Goal: Register for event/course

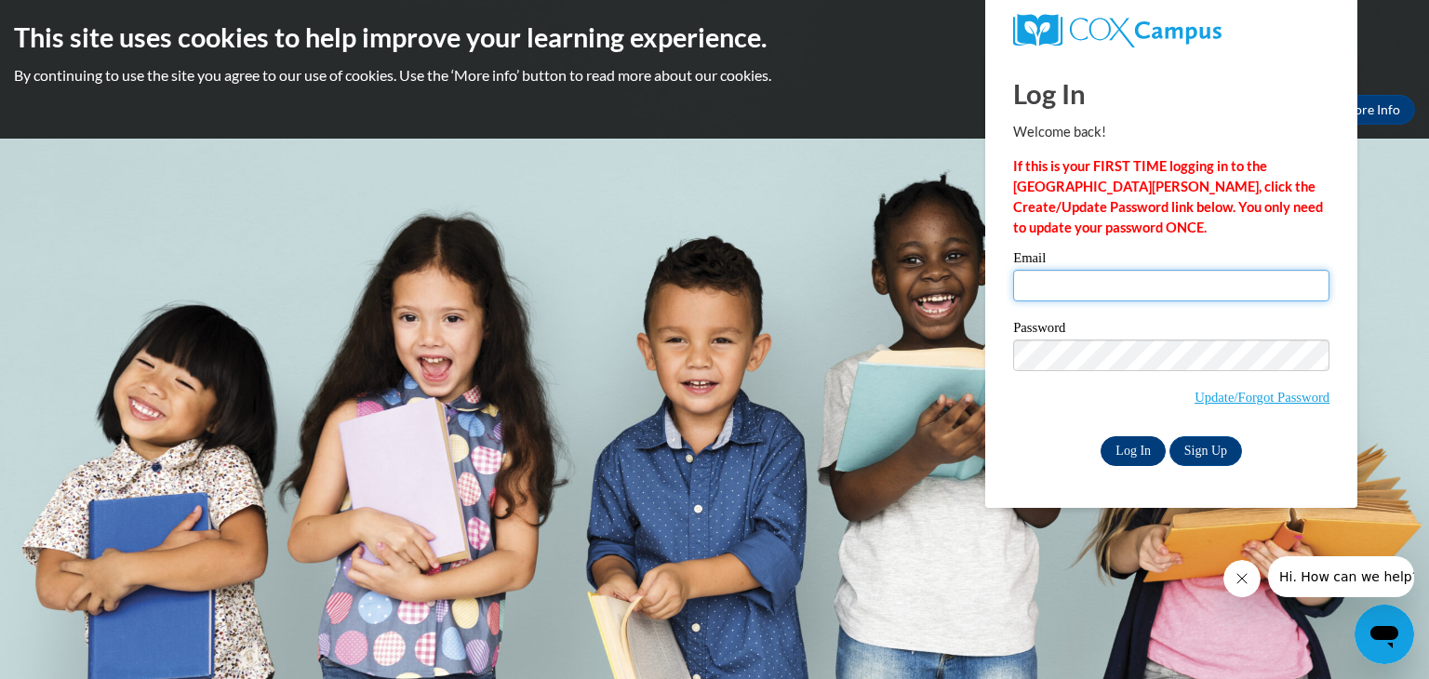
type input "astark@hjt1.org"
click at [1115, 458] on input "Log In" at bounding box center [1133, 451] width 65 height 30
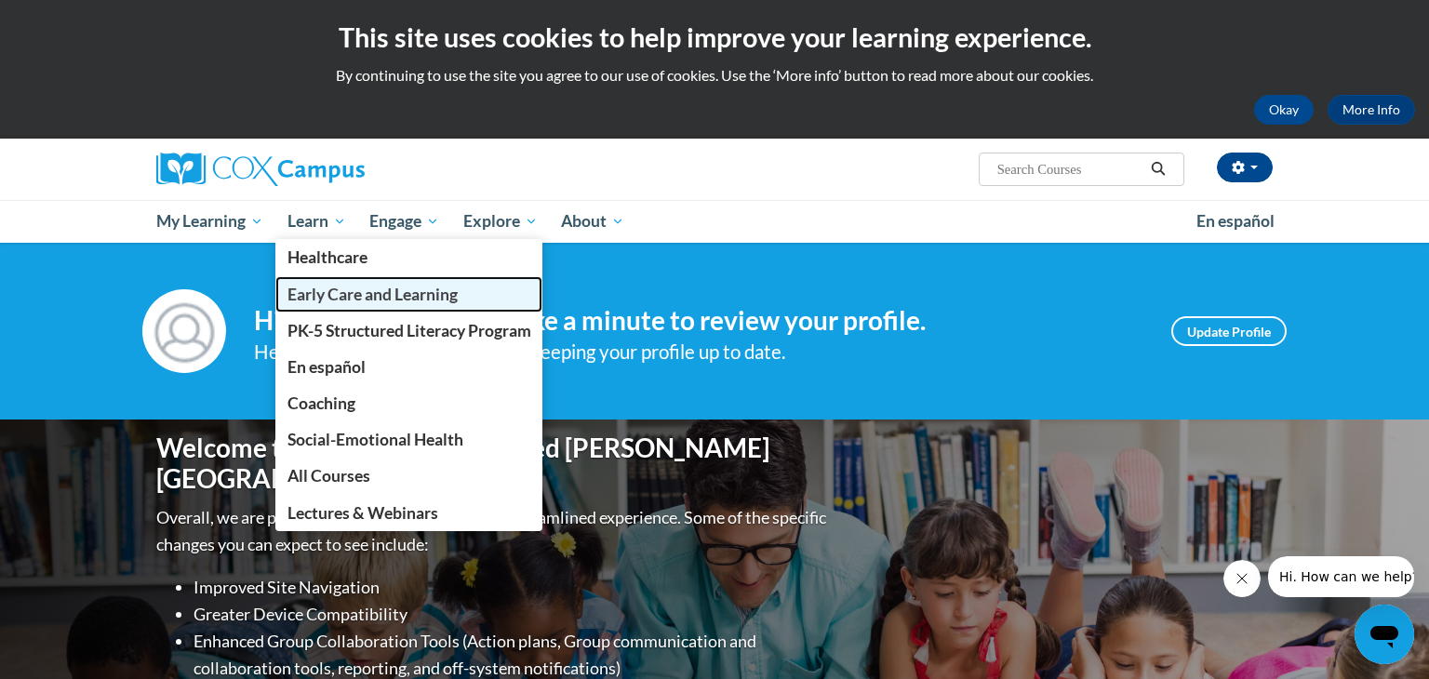
click at [363, 295] on span "Early Care and Learning" at bounding box center [373, 295] width 170 height 20
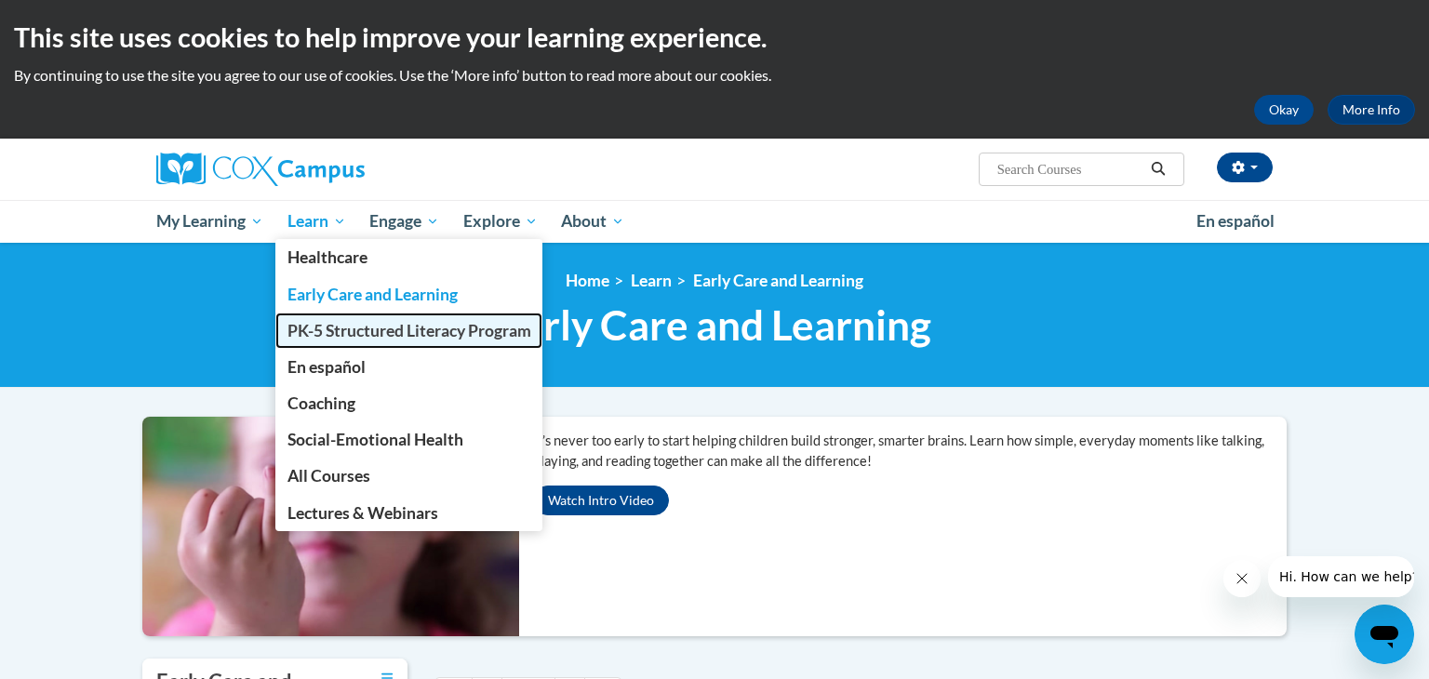
click at [388, 332] on span "PK-5 Structured Literacy Program" at bounding box center [410, 331] width 244 height 20
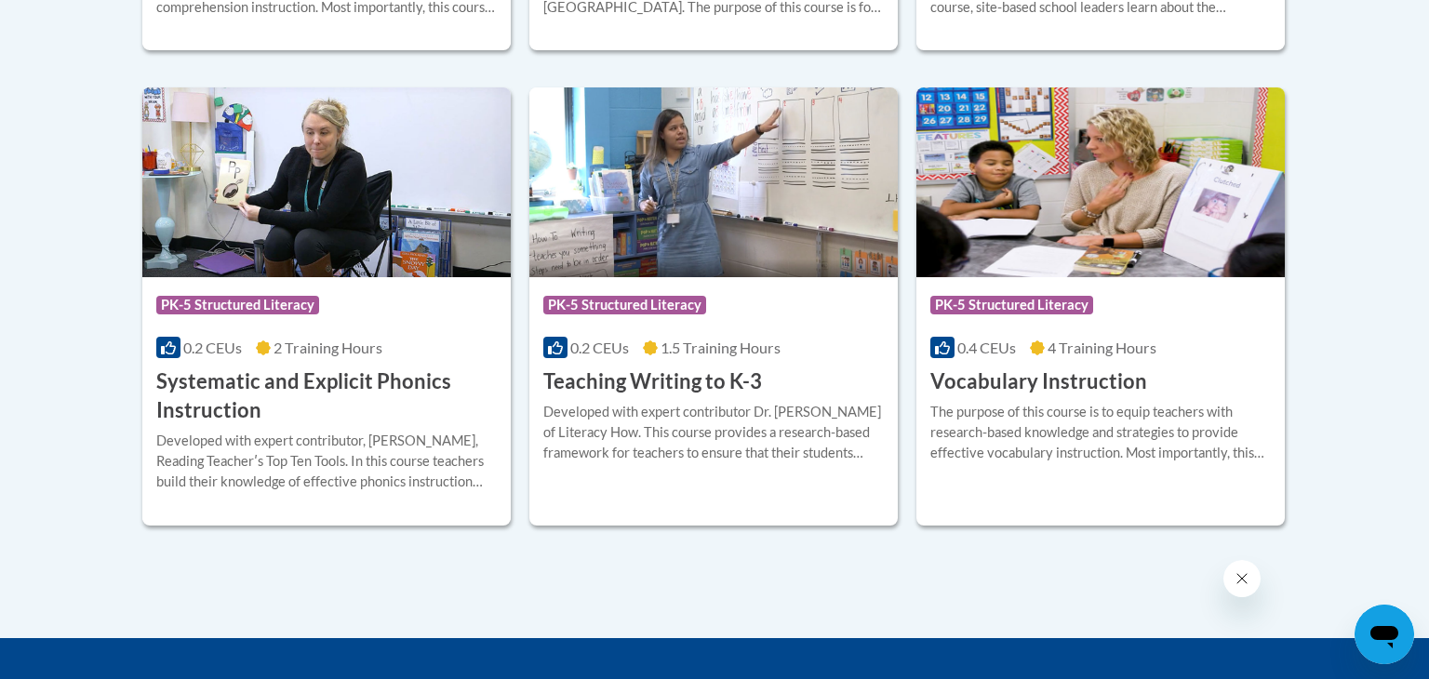
scroll to position [2180, 0]
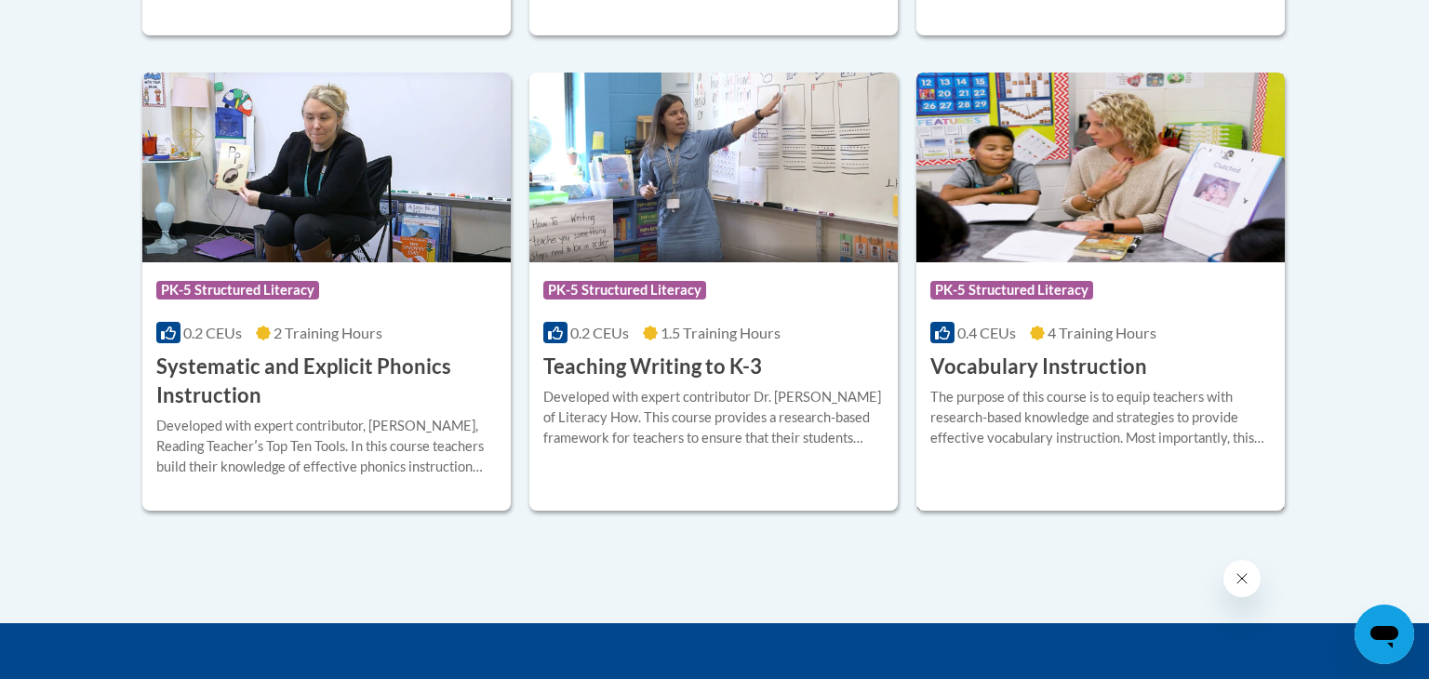
click at [1180, 205] on img at bounding box center [1101, 168] width 368 height 190
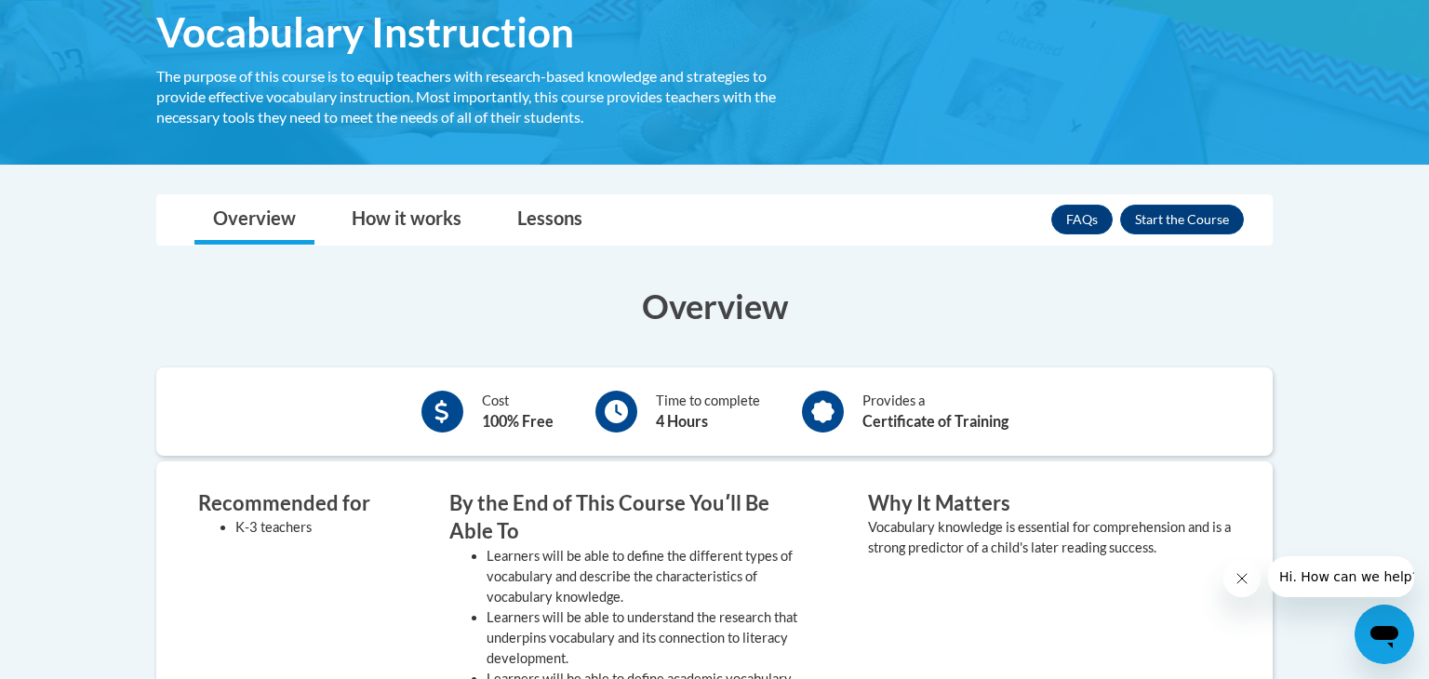
scroll to position [229, 0]
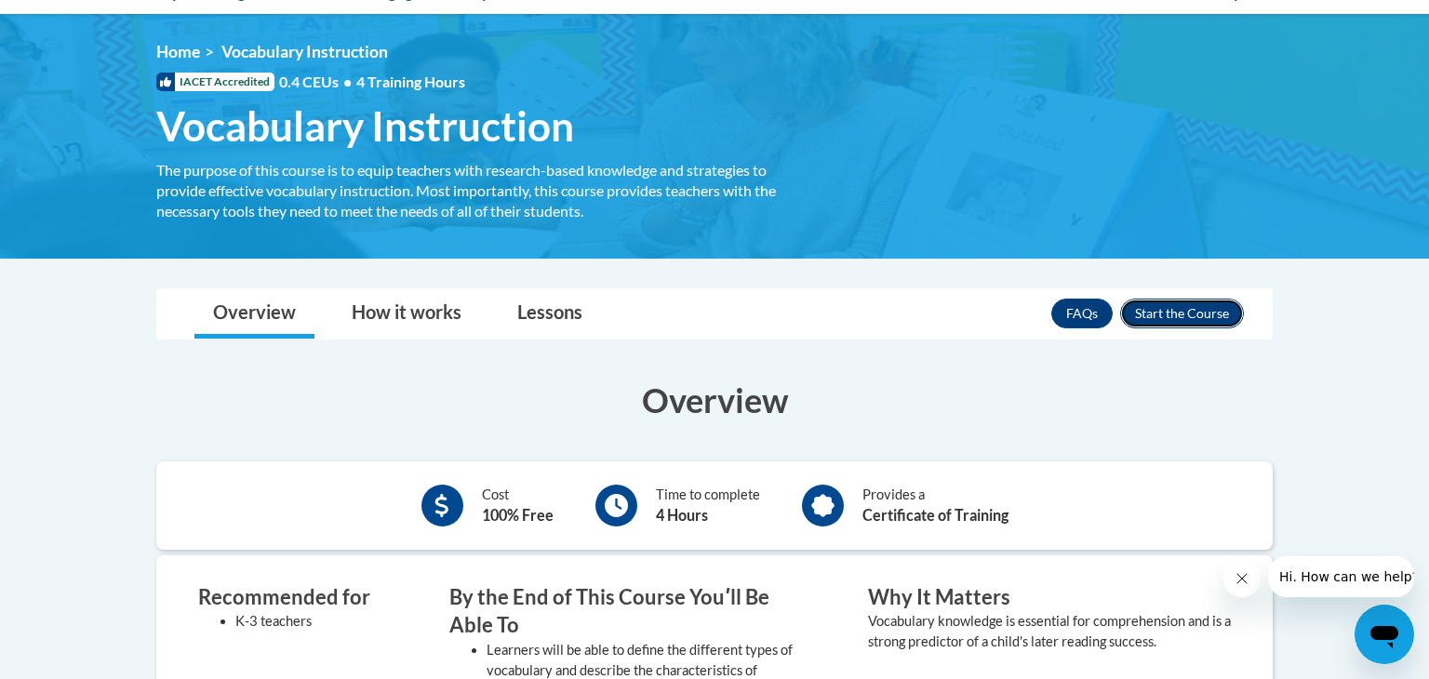
click at [1191, 321] on button "Enroll" at bounding box center [1182, 314] width 124 height 30
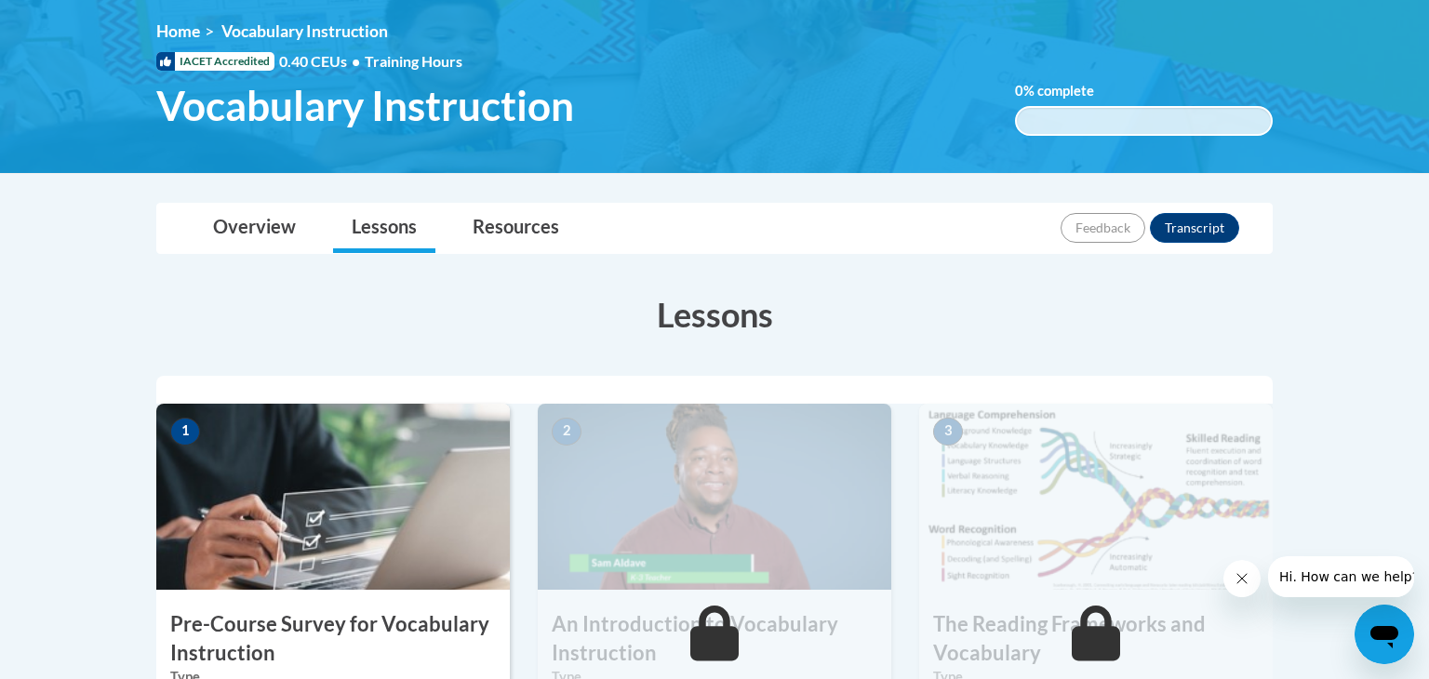
scroll to position [264, 0]
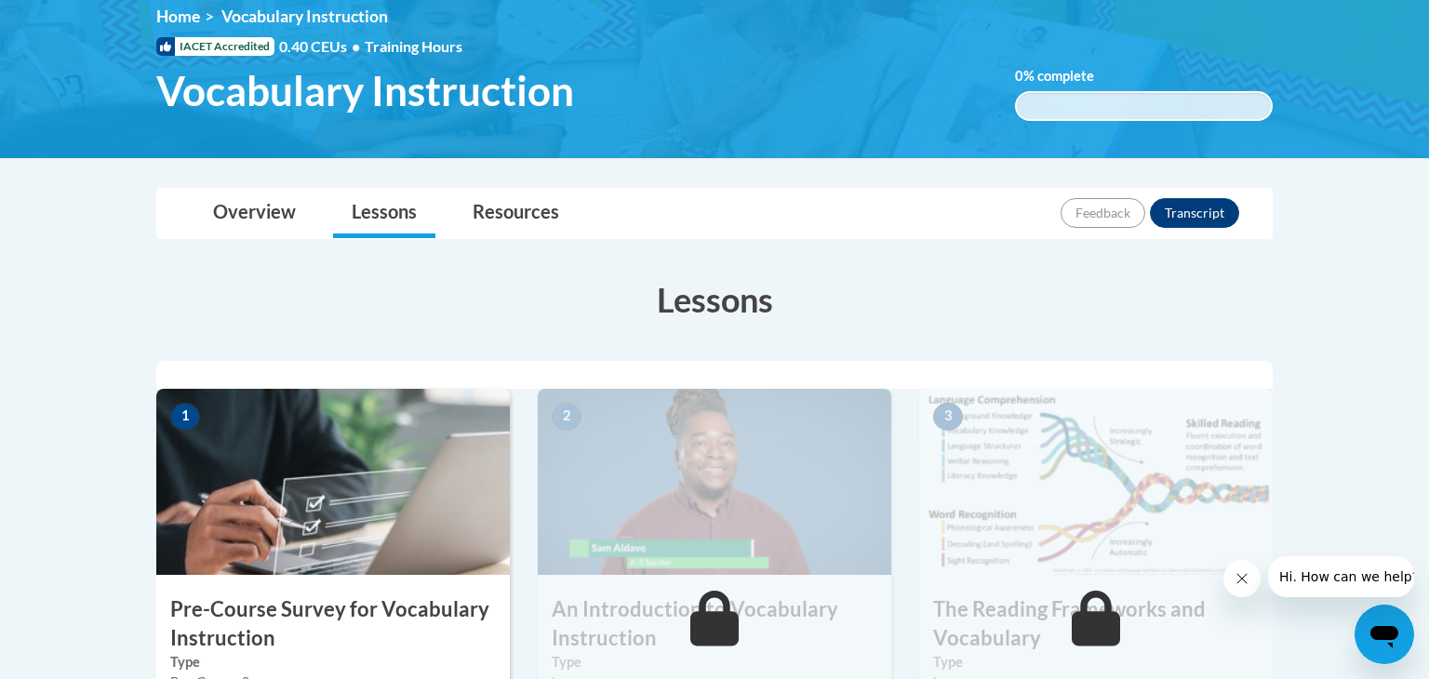
click at [386, 451] on img at bounding box center [333, 482] width 354 height 186
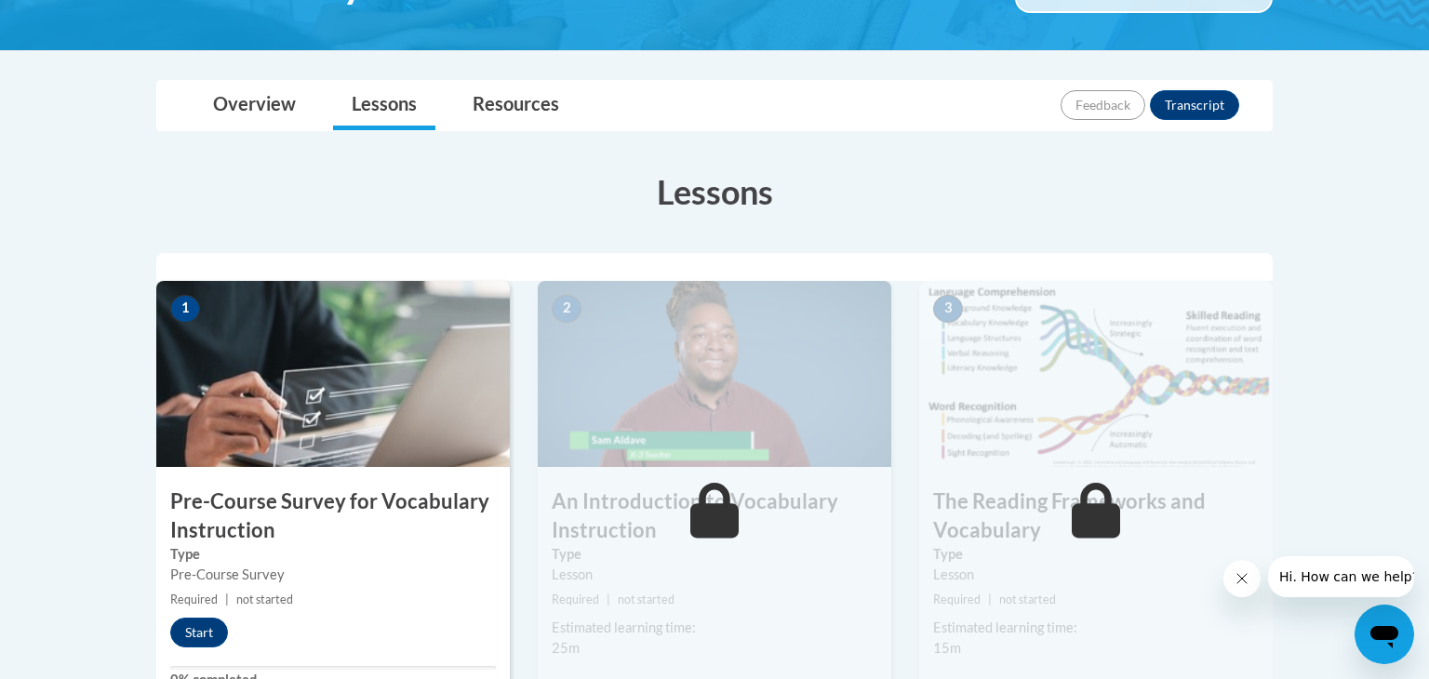
scroll to position [398, 0]
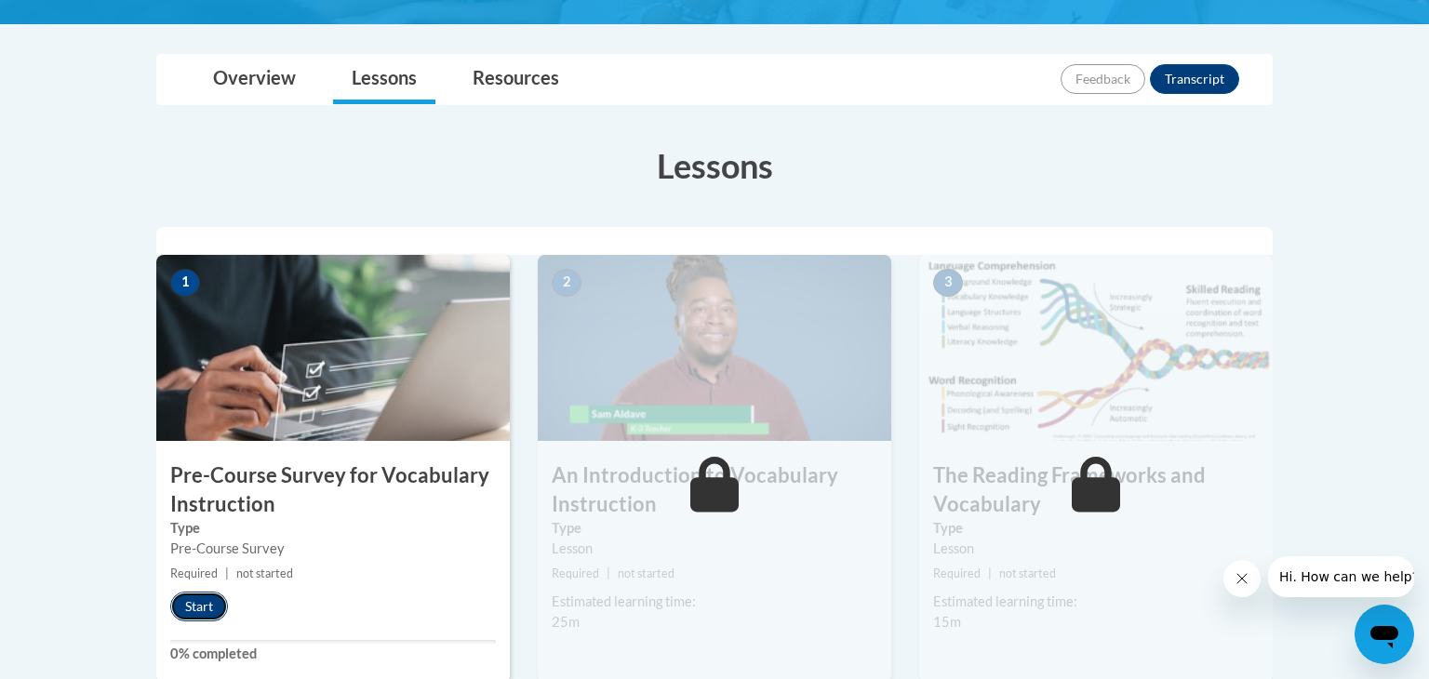
click at [214, 594] on button "Start" at bounding box center [199, 607] width 58 height 30
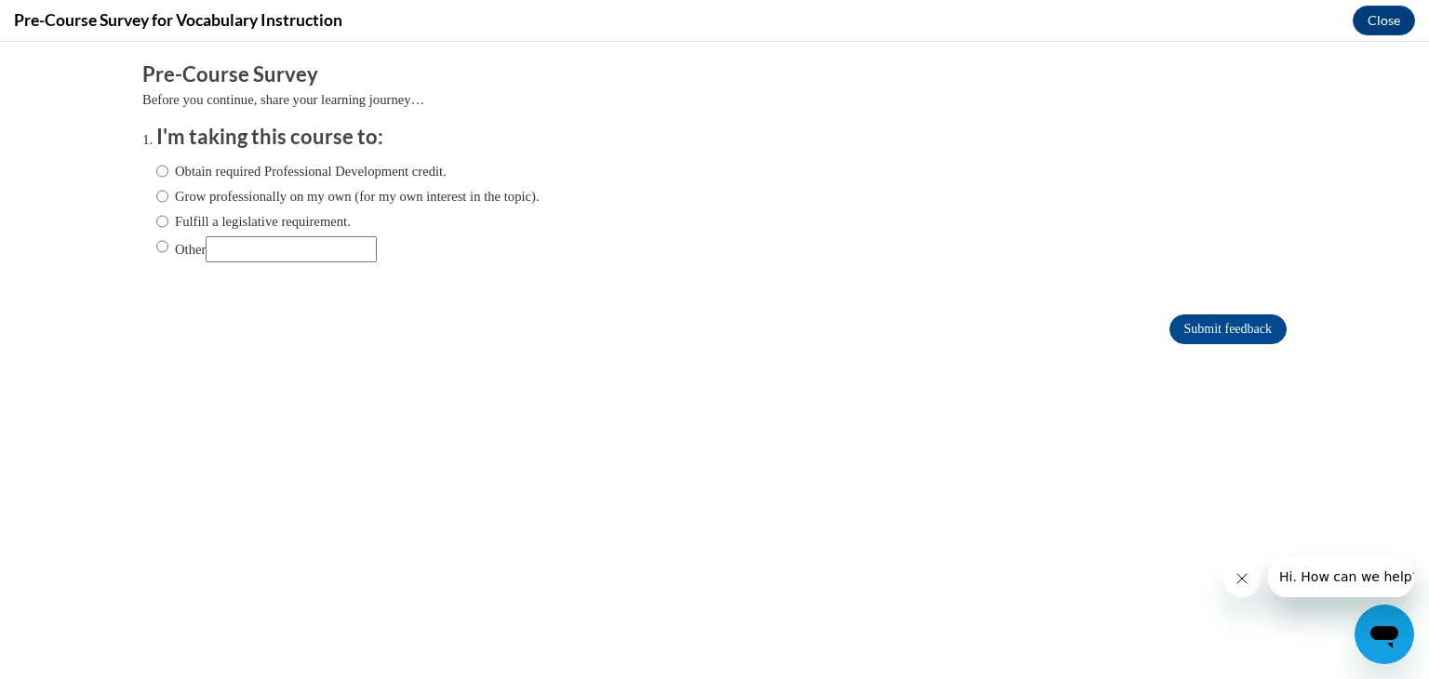
scroll to position [0, 0]
click at [164, 220] on input "Fulfill a legislative requirement." at bounding box center [162, 221] width 12 height 20
radio input "true"
click at [1199, 328] on input "Submit feedback" at bounding box center [1228, 330] width 117 height 30
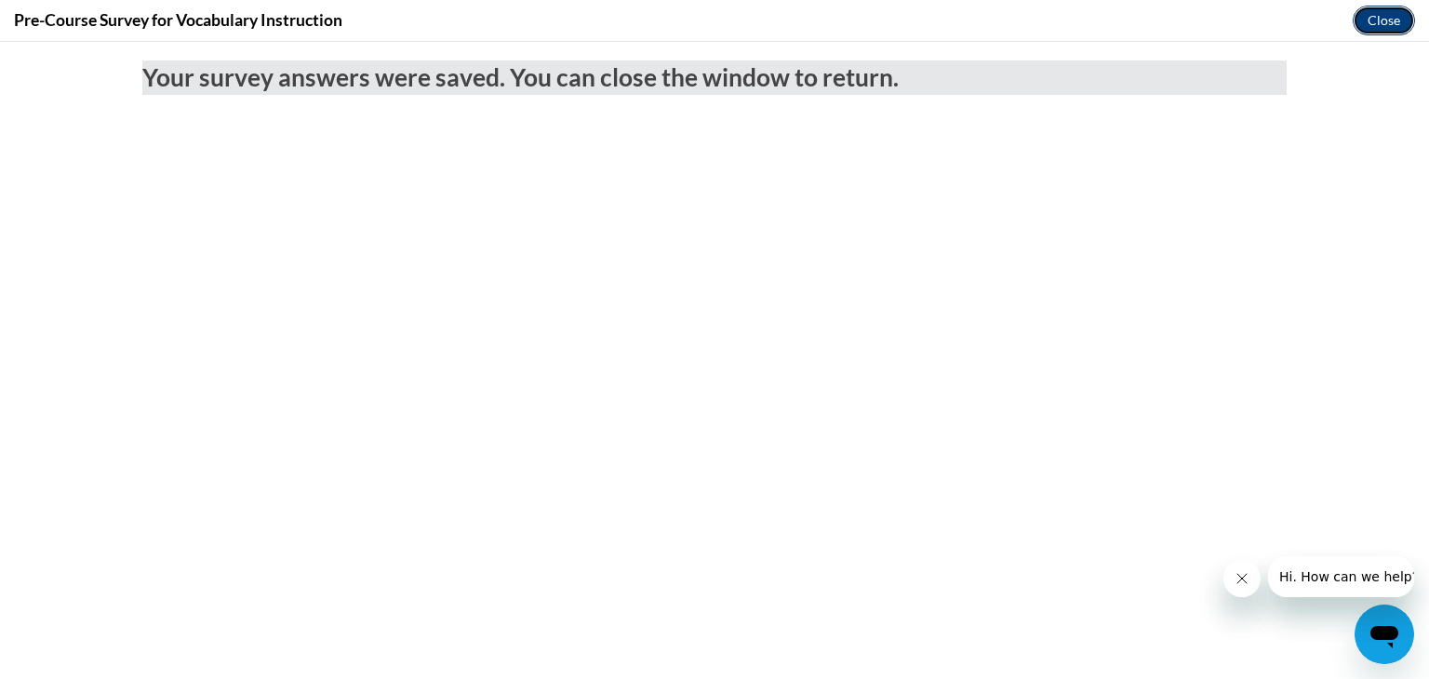
click at [1378, 26] on button "Close" at bounding box center [1384, 21] width 62 height 30
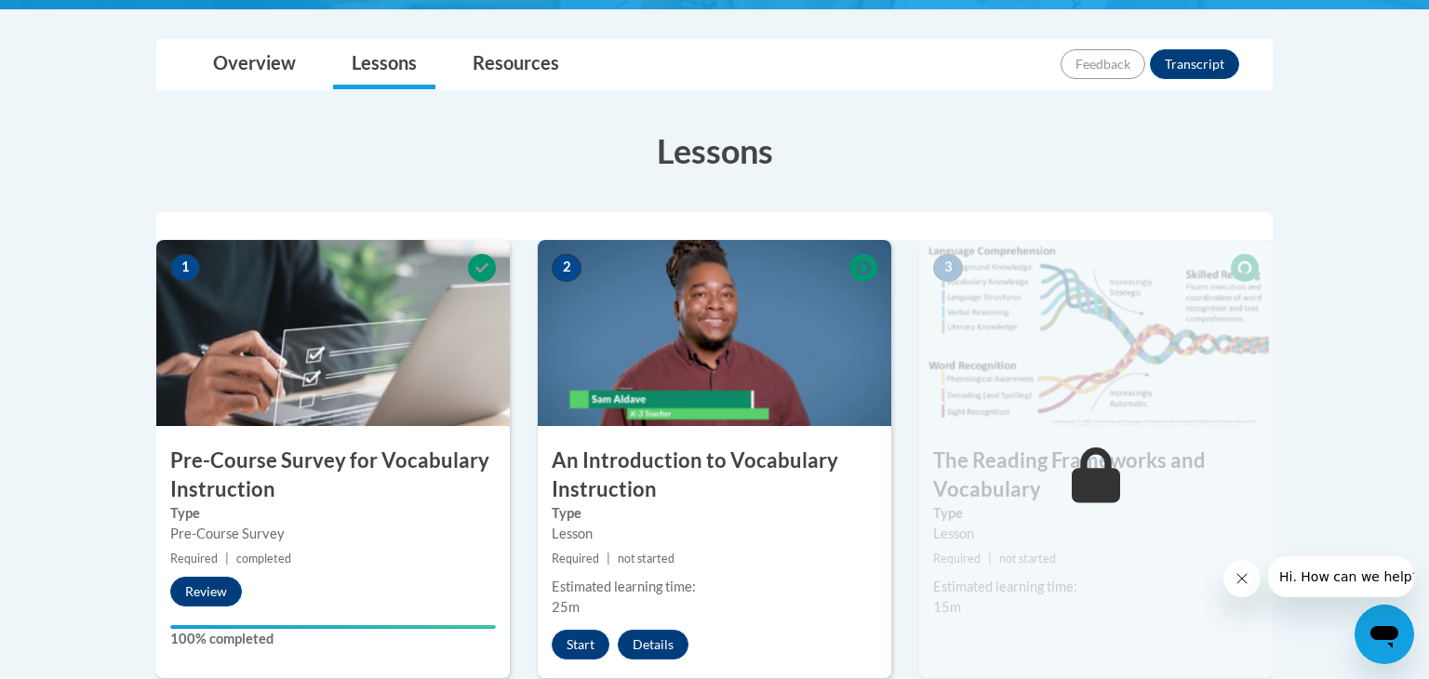
scroll to position [428, 0]
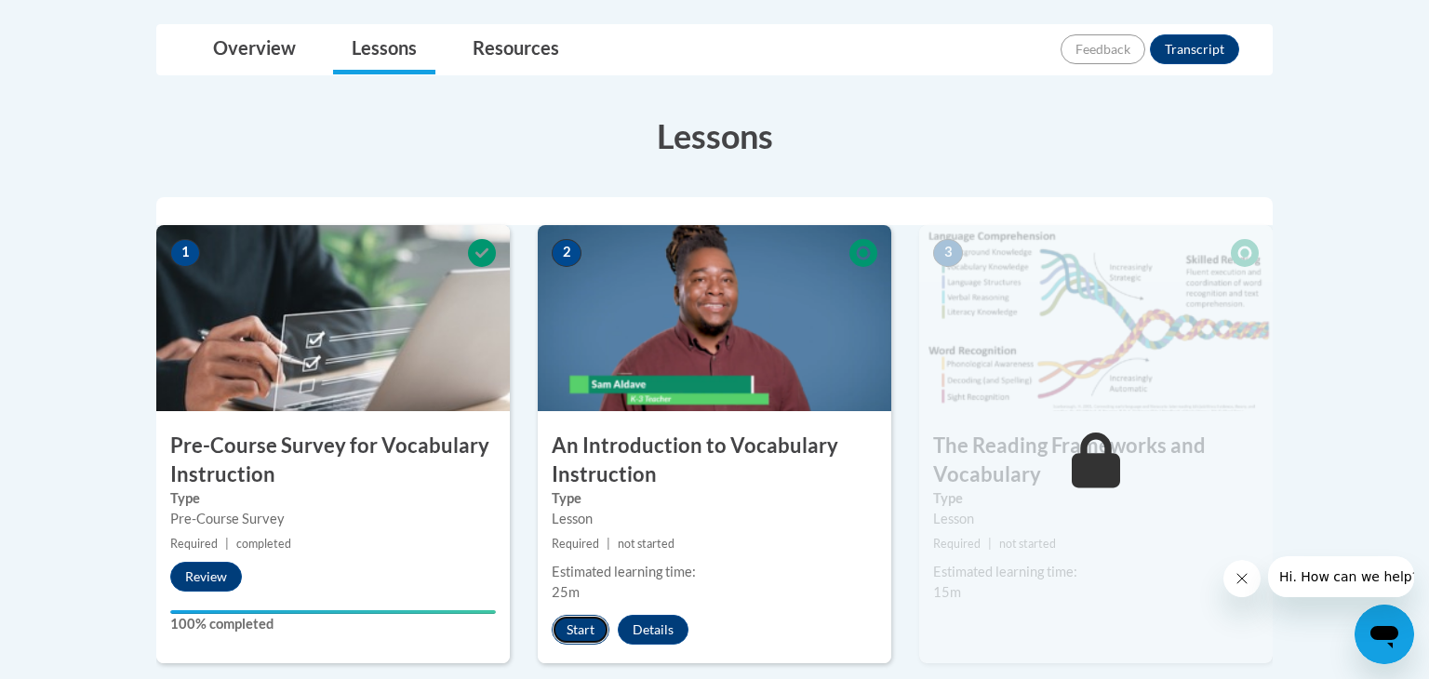
click at [578, 632] on button "Start" at bounding box center [581, 630] width 58 height 30
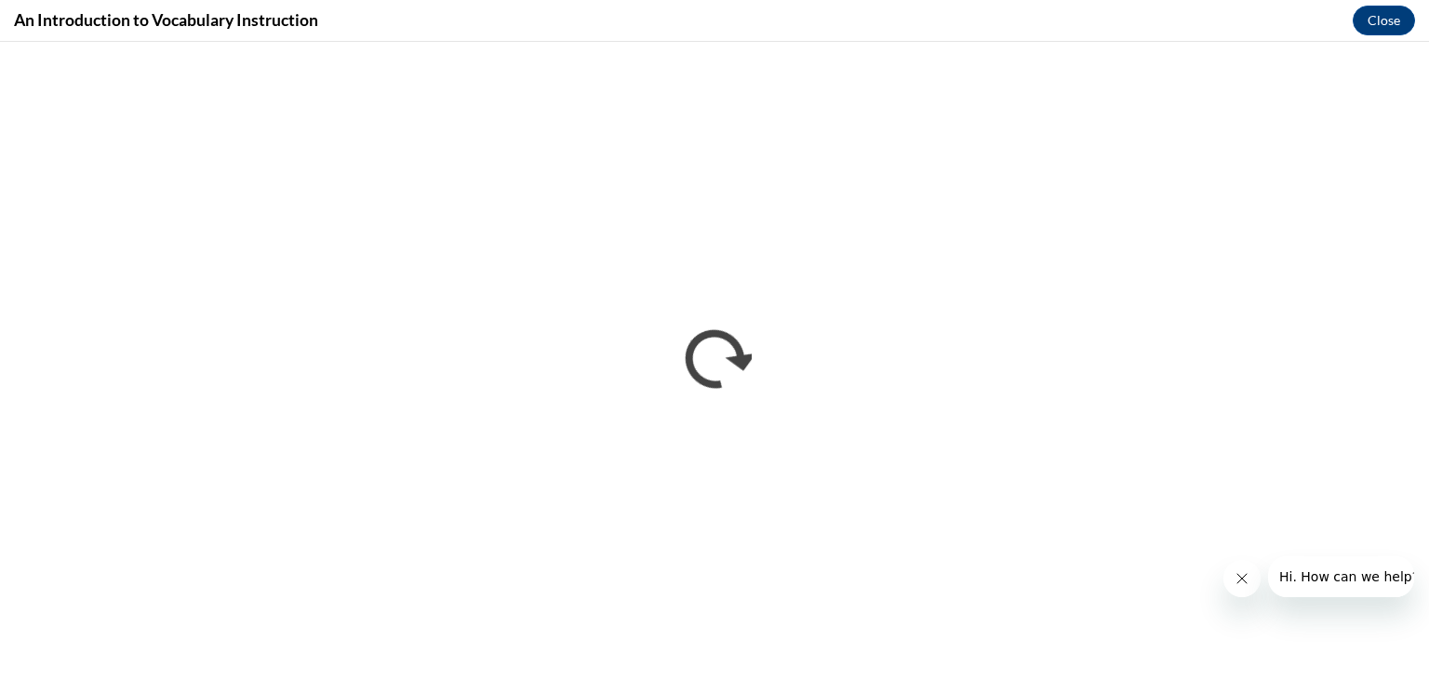
scroll to position [0, 0]
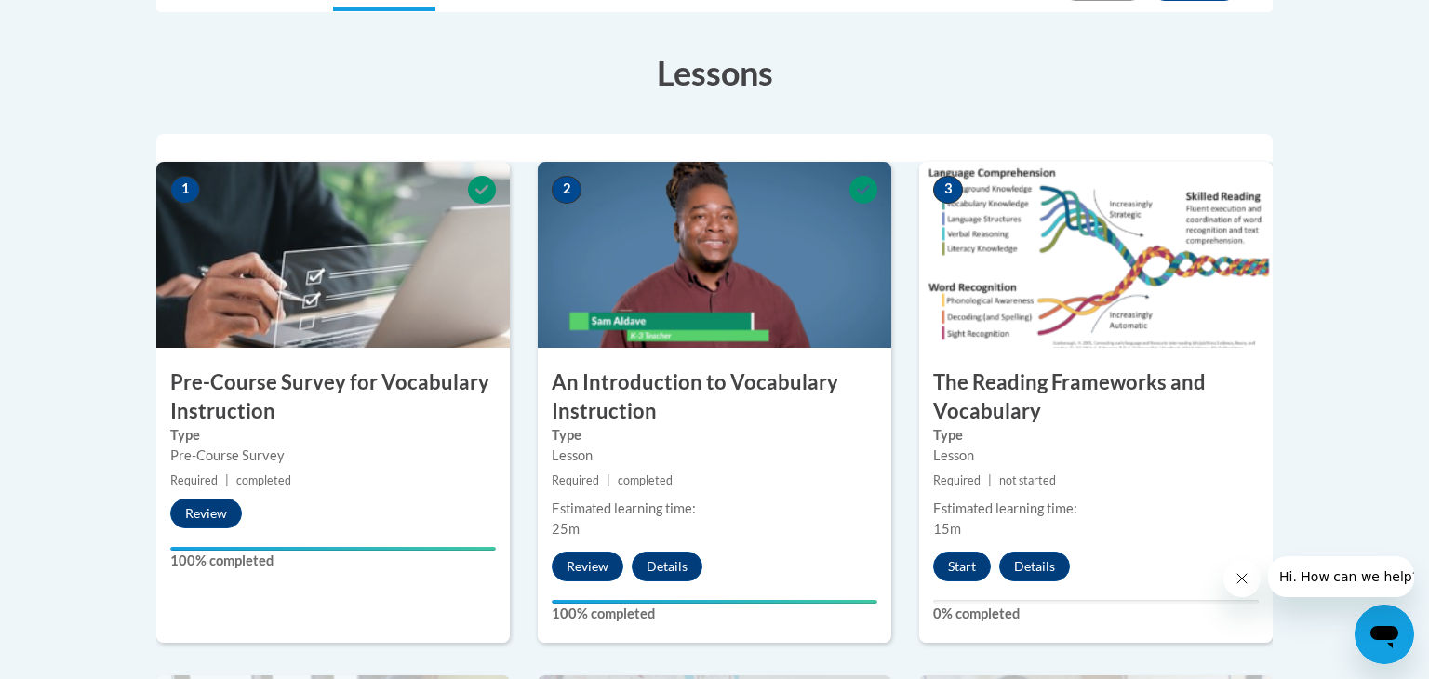
scroll to position [496, 0]
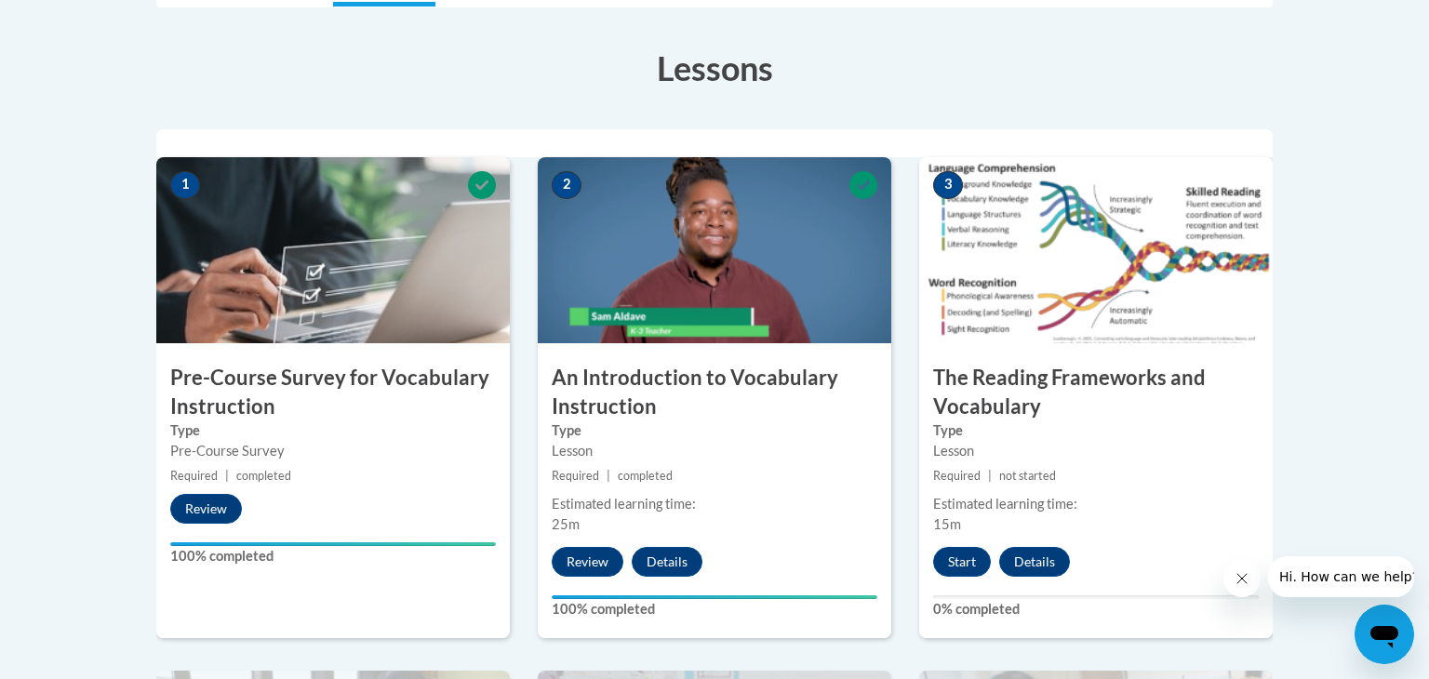
click at [956, 554] on button "Start" at bounding box center [962, 562] width 58 height 30
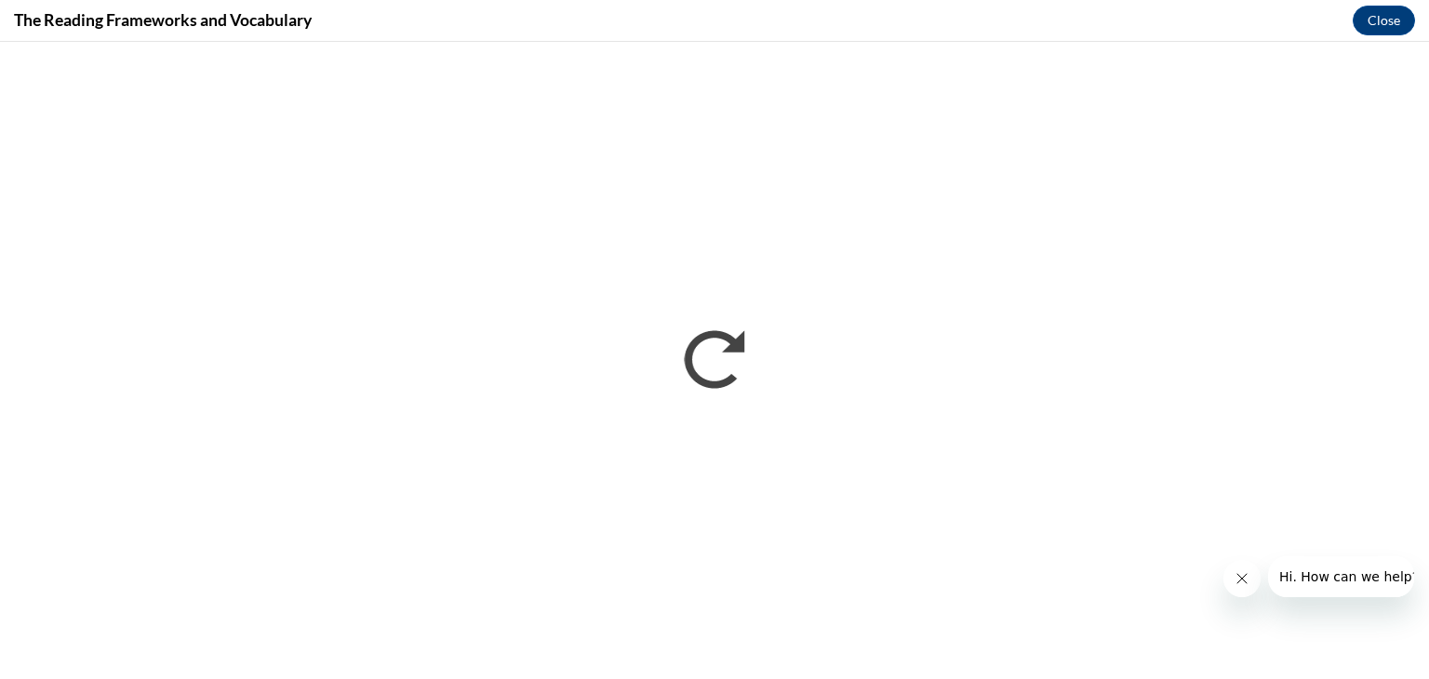
scroll to position [0, 0]
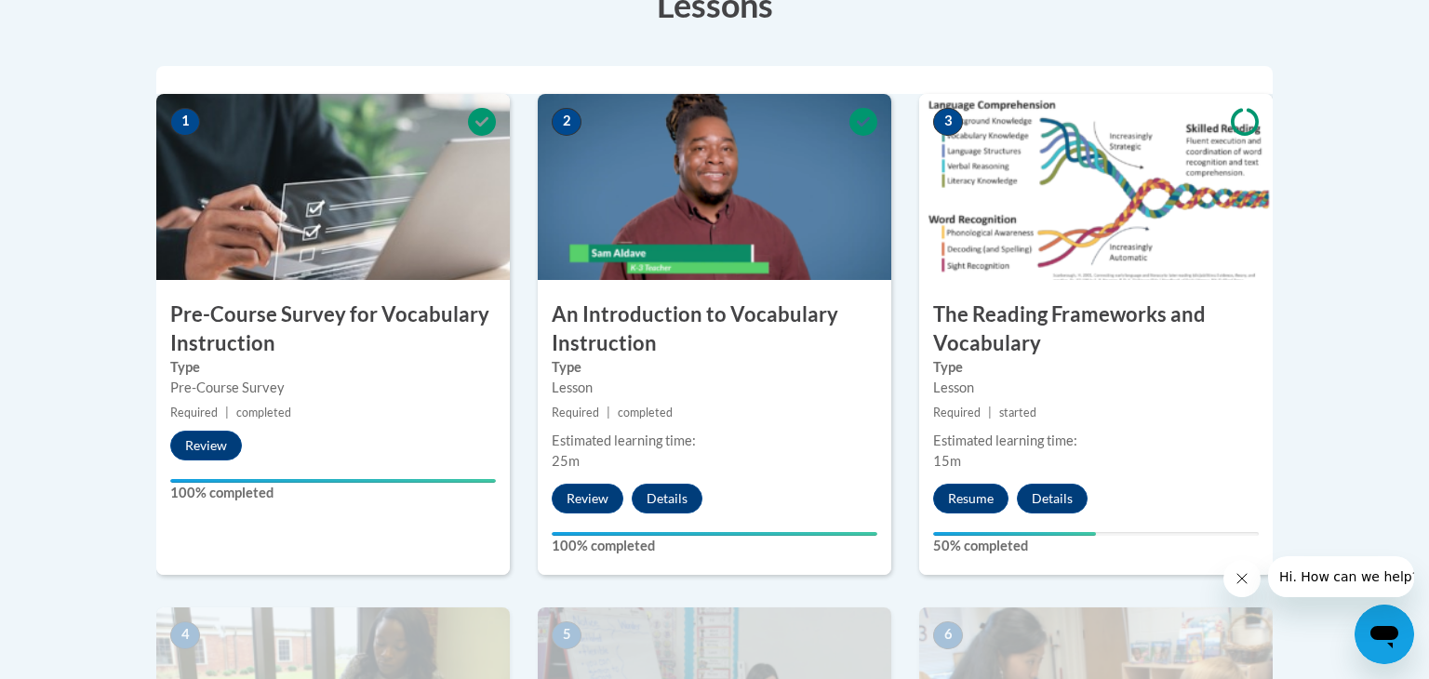
scroll to position [562, 0]
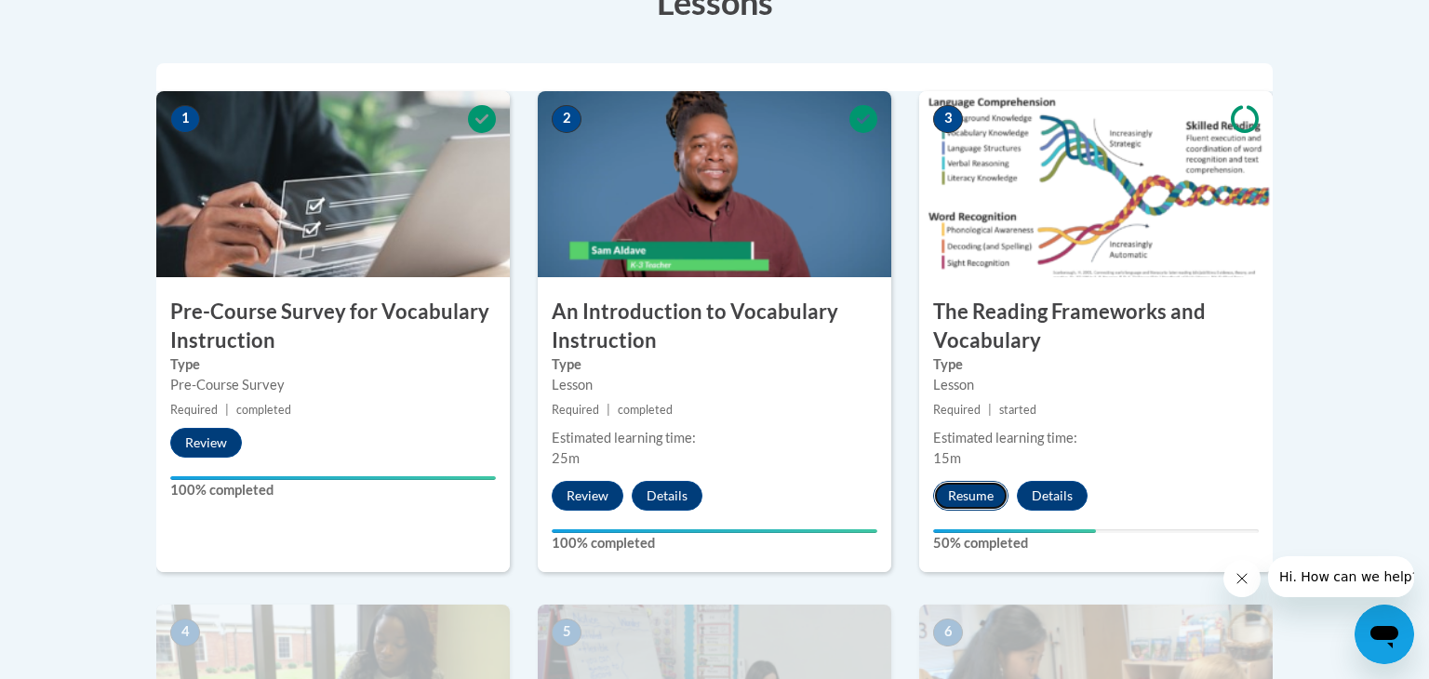
click at [963, 491] on button "Resume" at bounding box center [970, 496] width 75 height 30
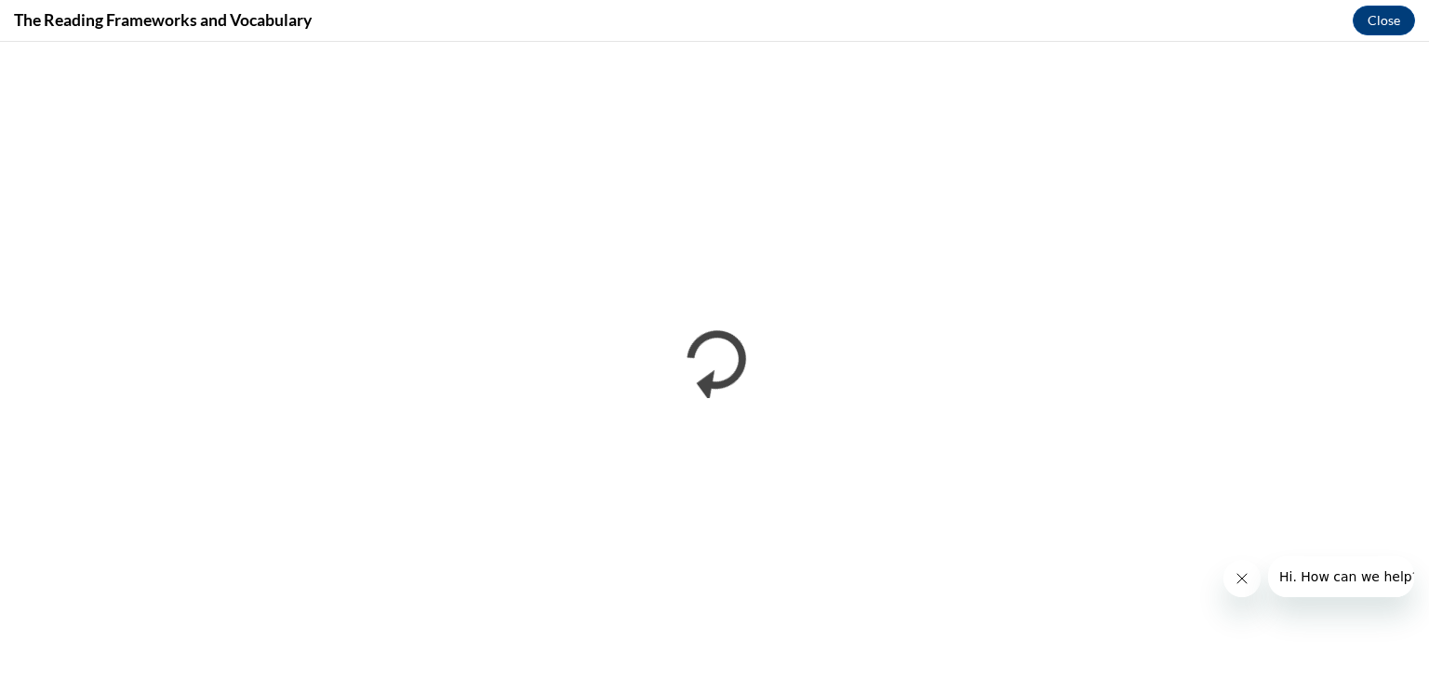
scroll to position [0, 0]
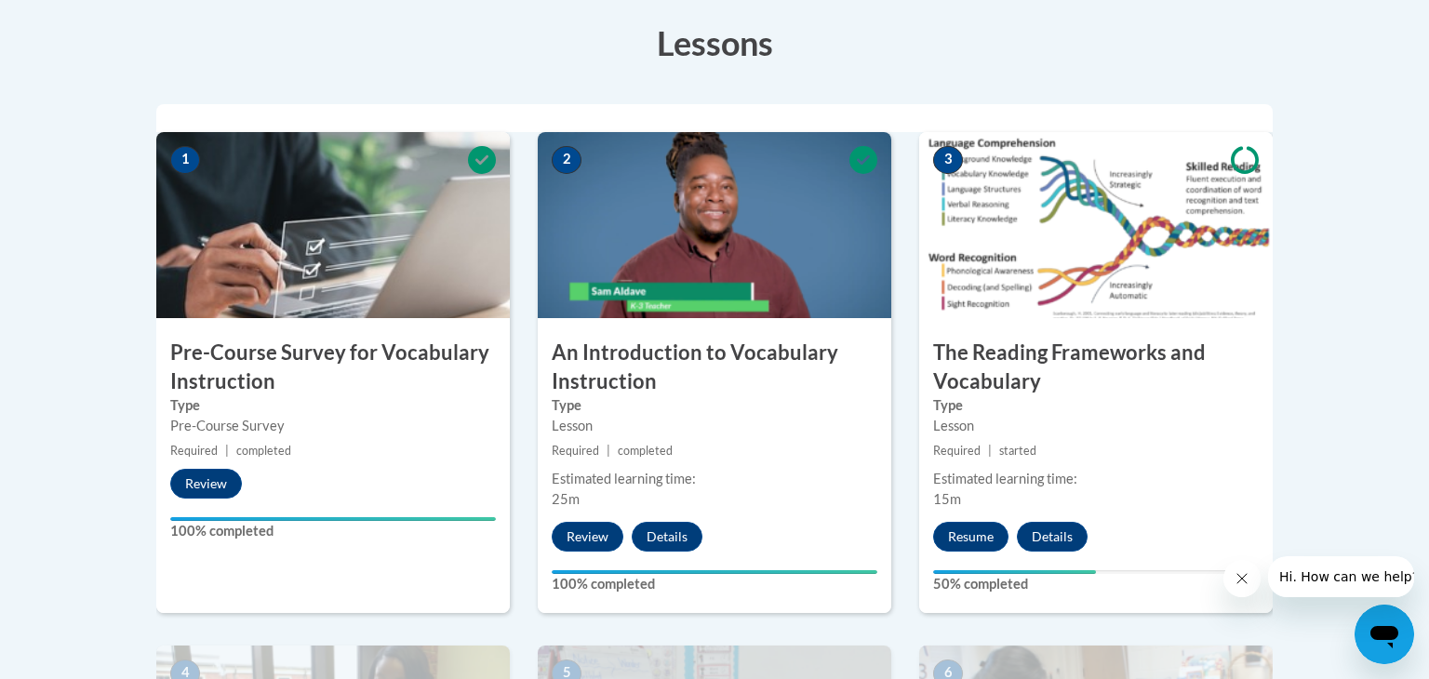
scroll to position [524, 0]
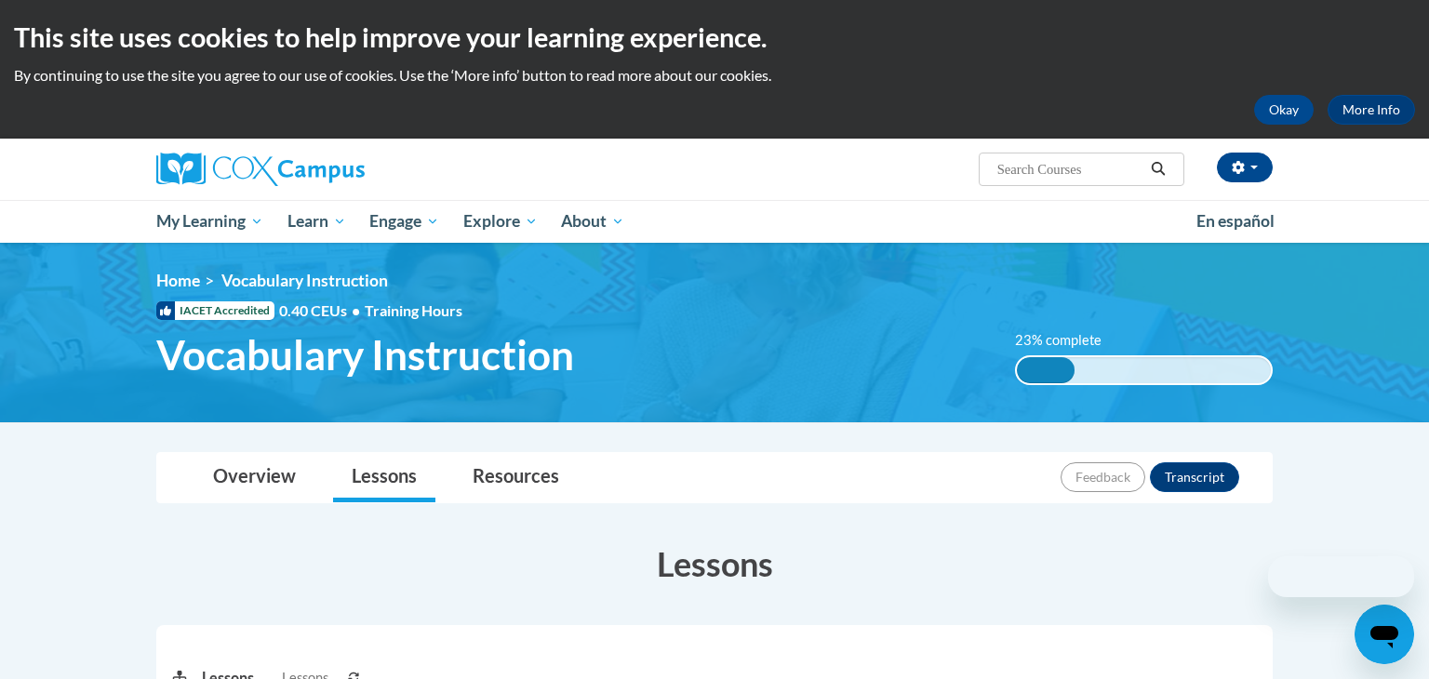
scroll to position [524, 0]
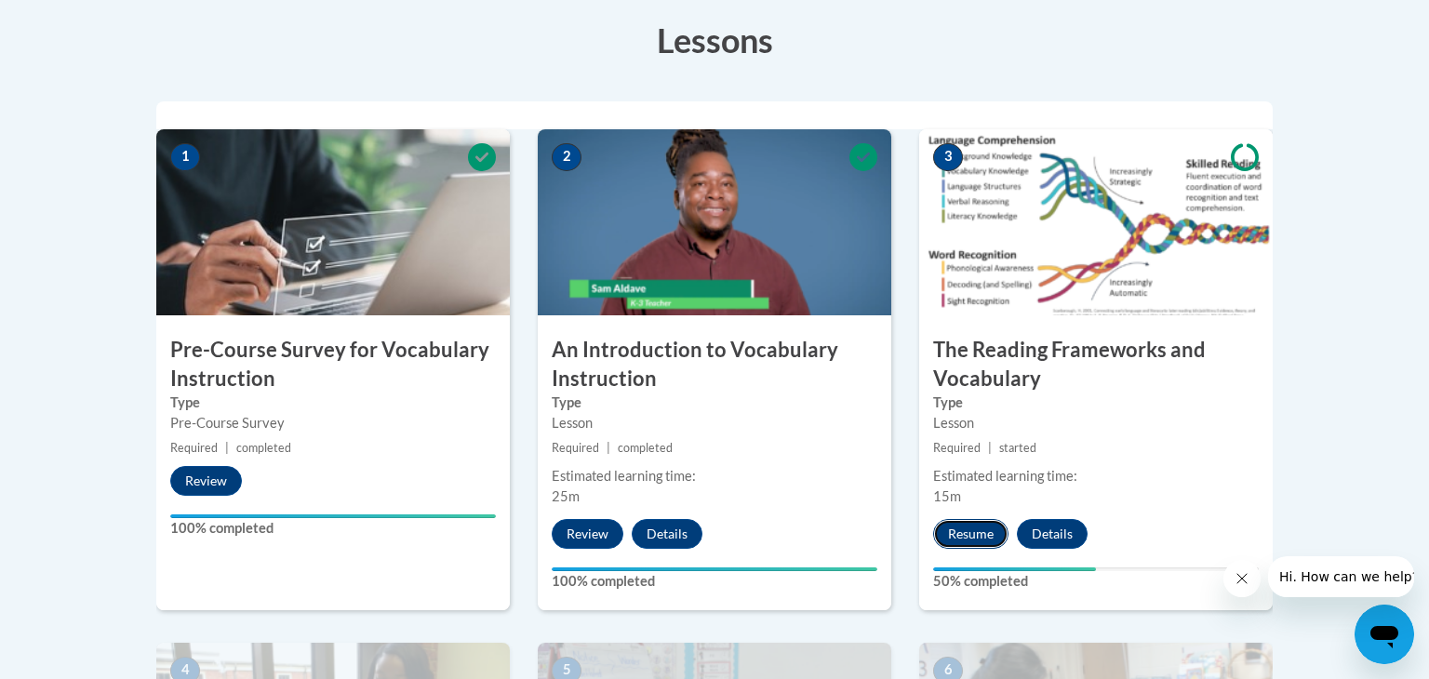
click at [970, 535] on button "Resume" at bounding box center [970, 534] width 75 height 30
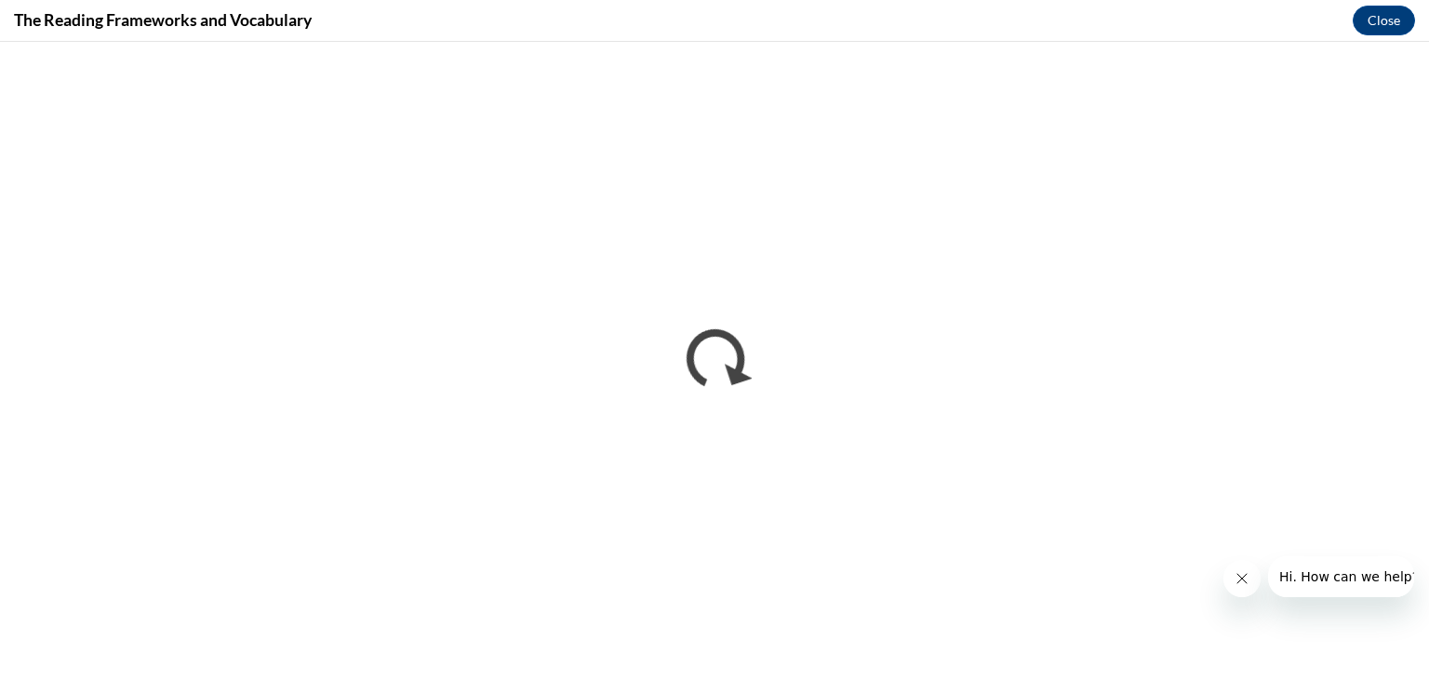
scroll to position [0, 0]
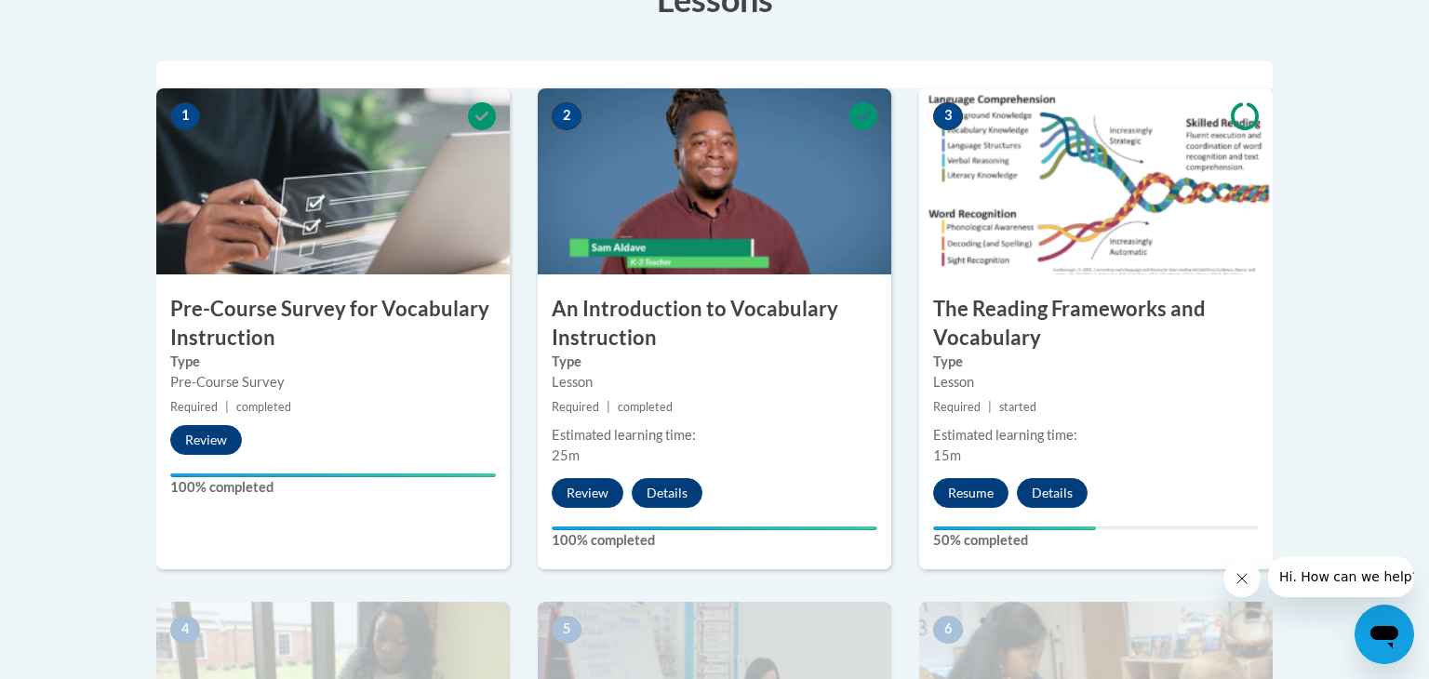
scroll to position [563, 0]
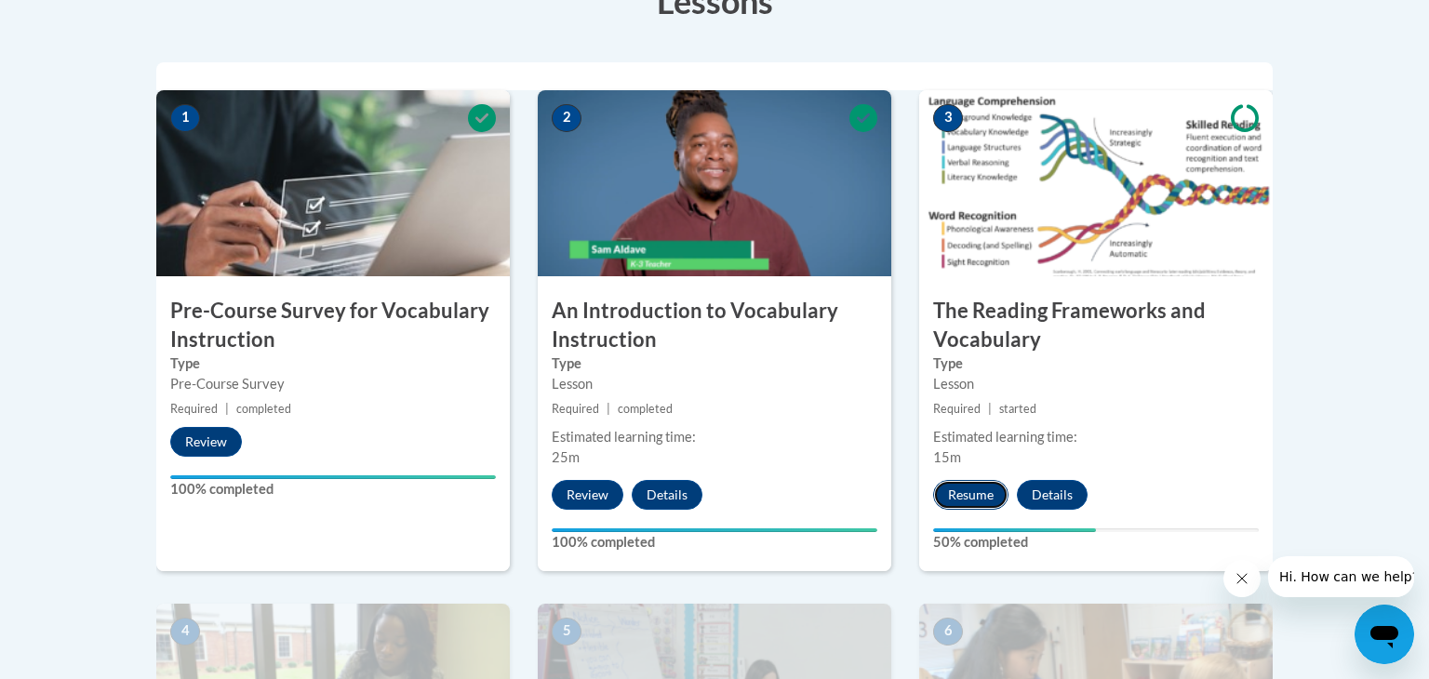
click at [957, 499] on button "Resume" at bounding box center [970, 495] width 75 height 30
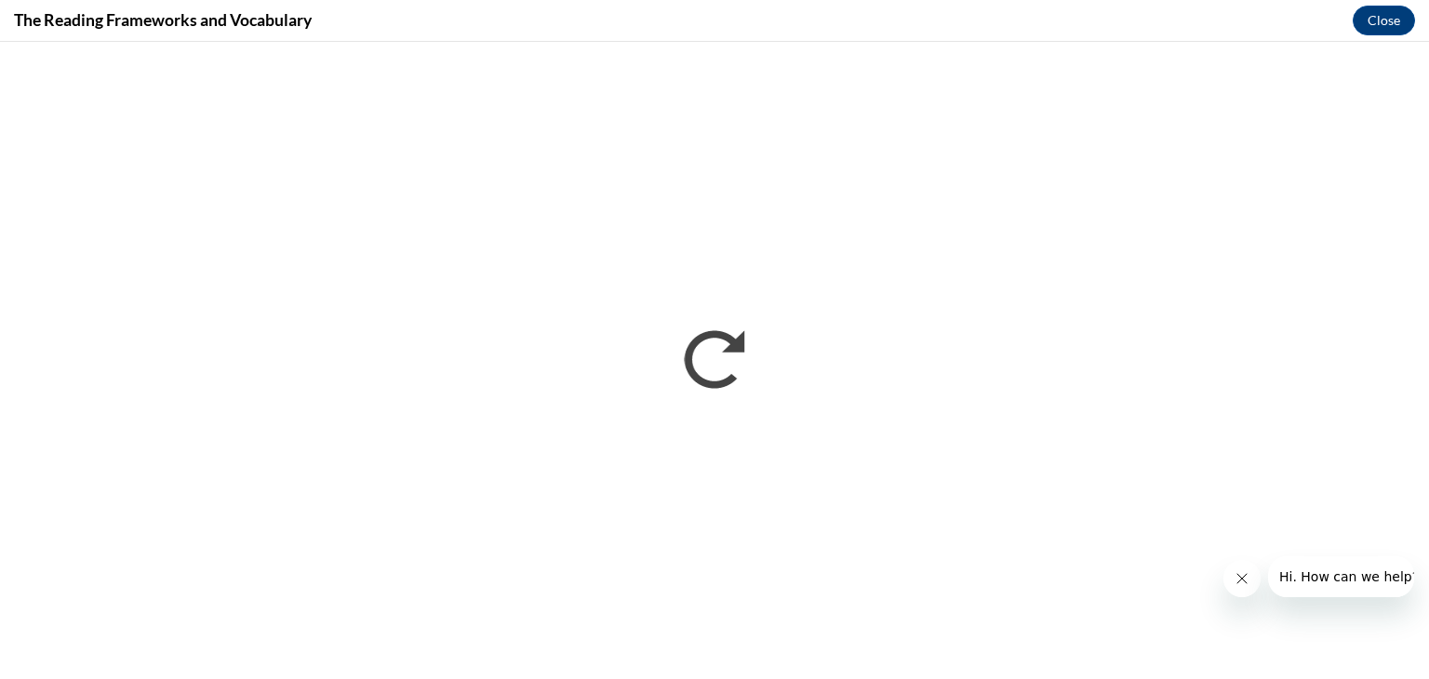
scroll to position [0, 0]
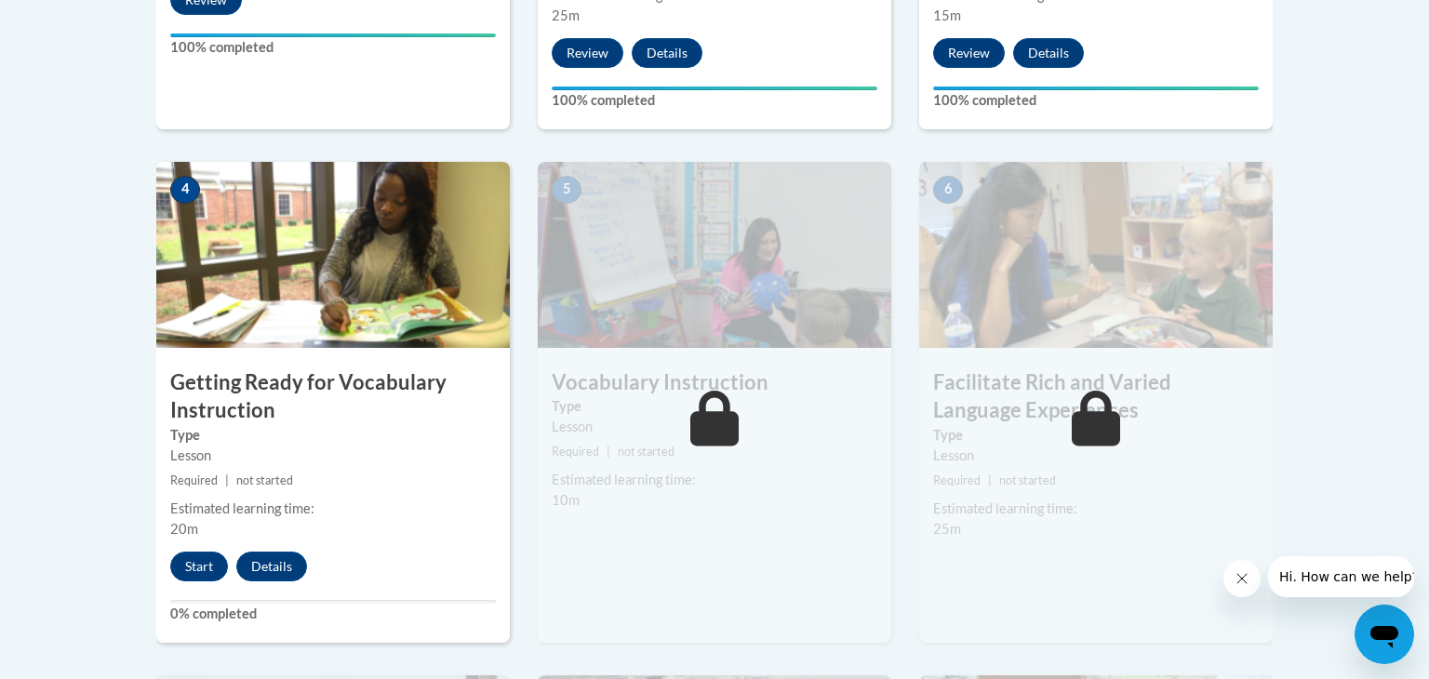
scroll to position [1005, 0]
click at [193, 565] on button "Start" at bounding box center [199, 567] width 58 height 30
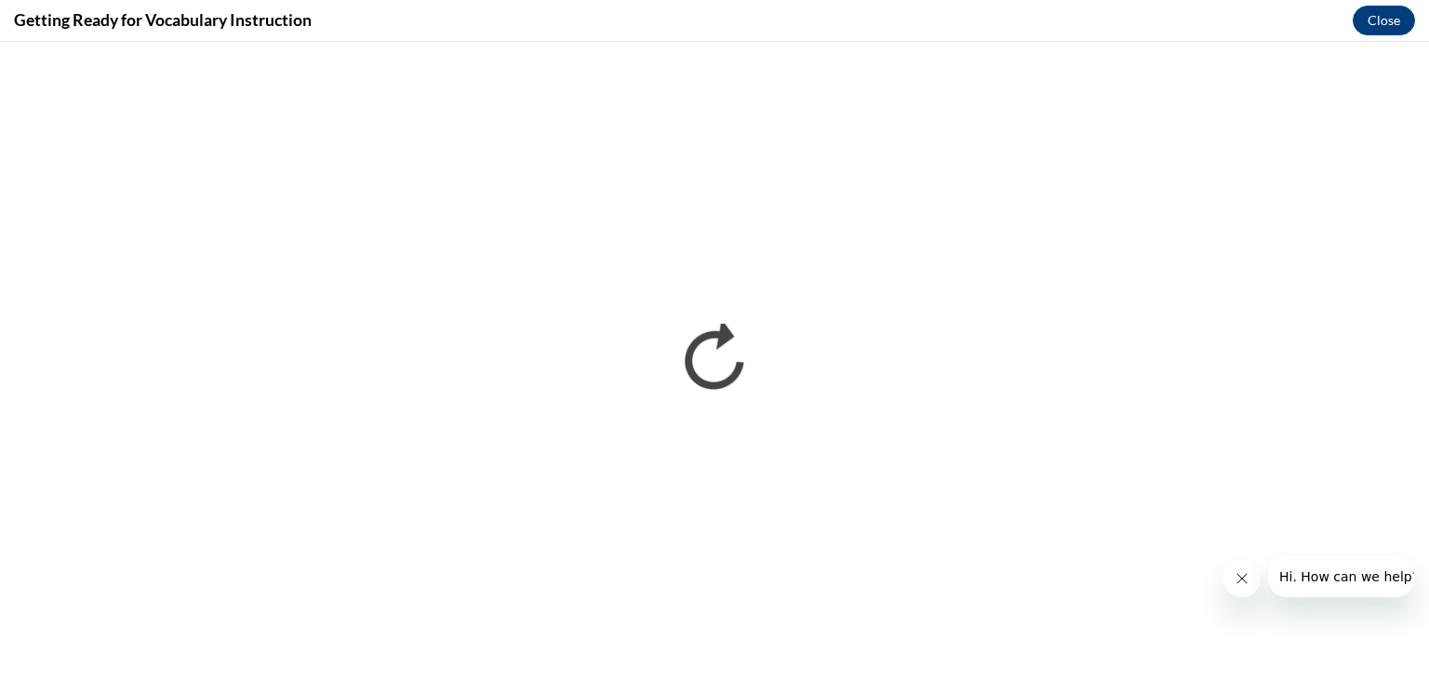
scroll to position [0, 0]
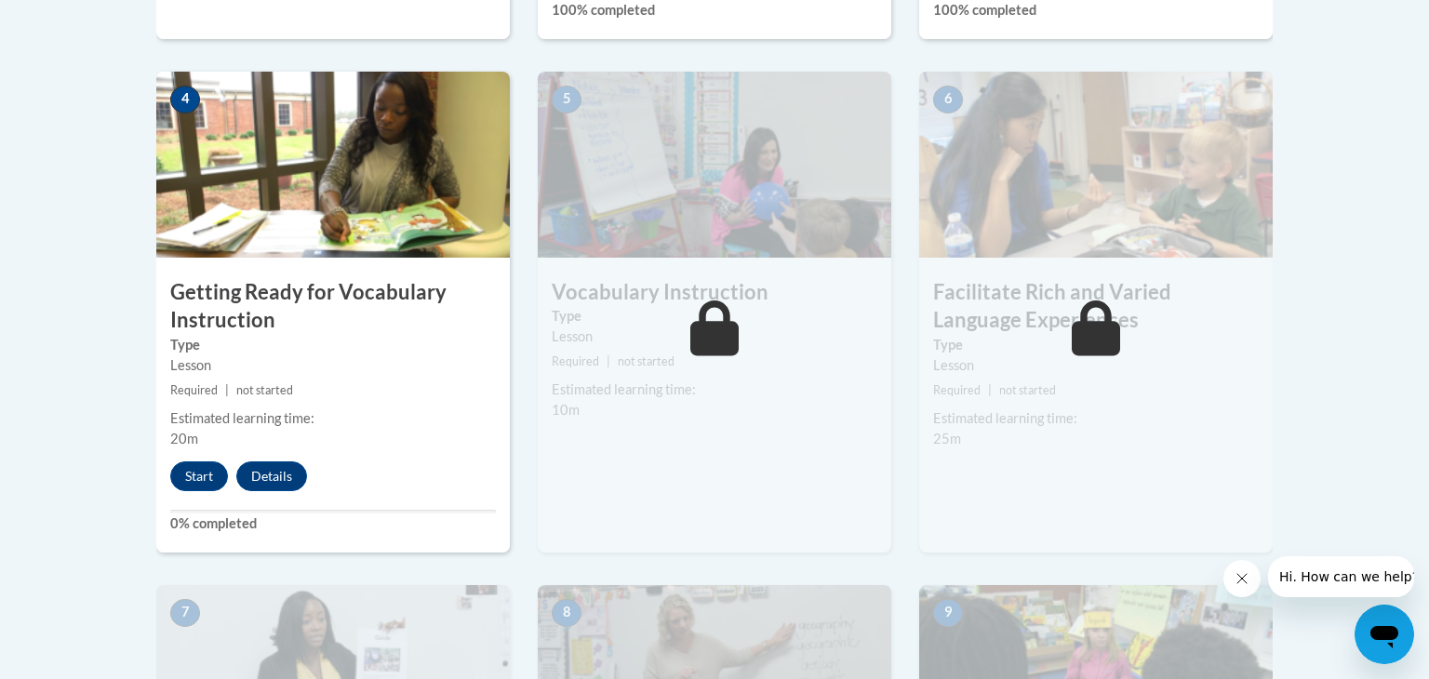
scroll to position [1102, 0]
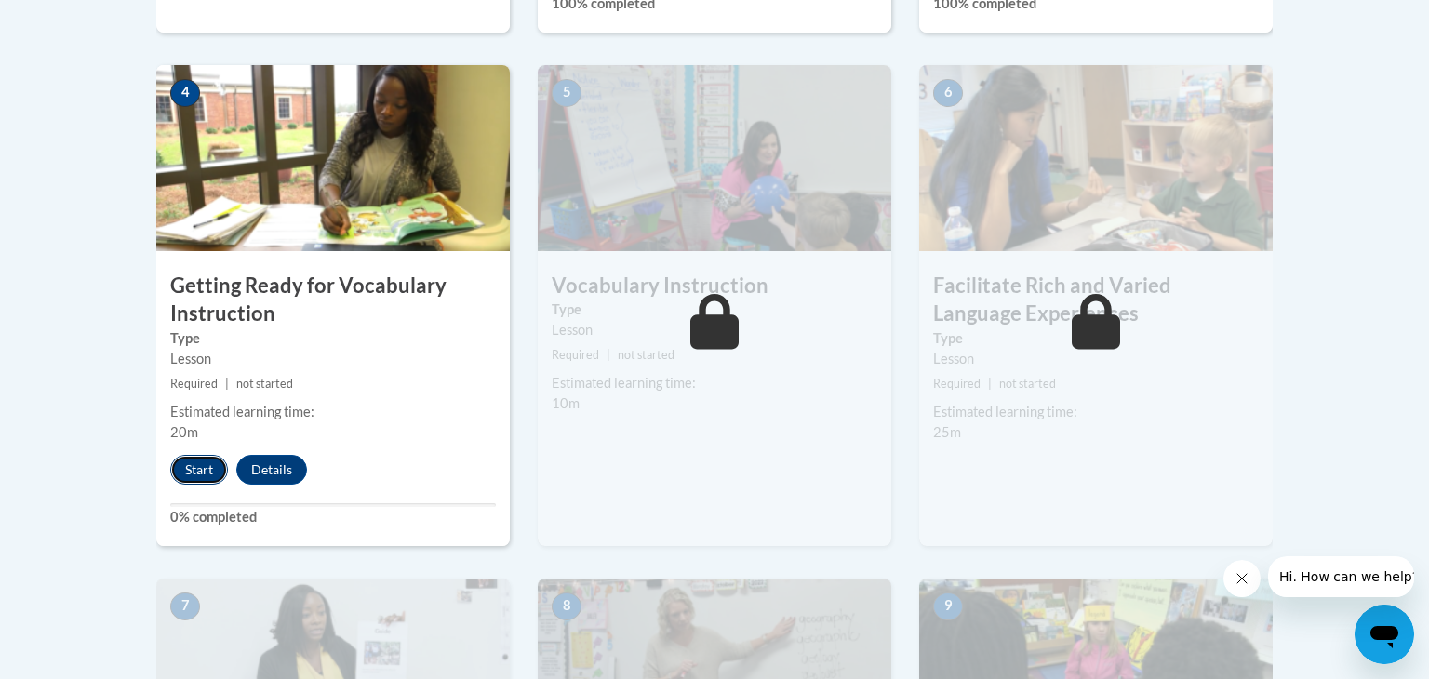
click at [208, 462] on button "Start" at bounding box center [199, 470] width 58 height 30
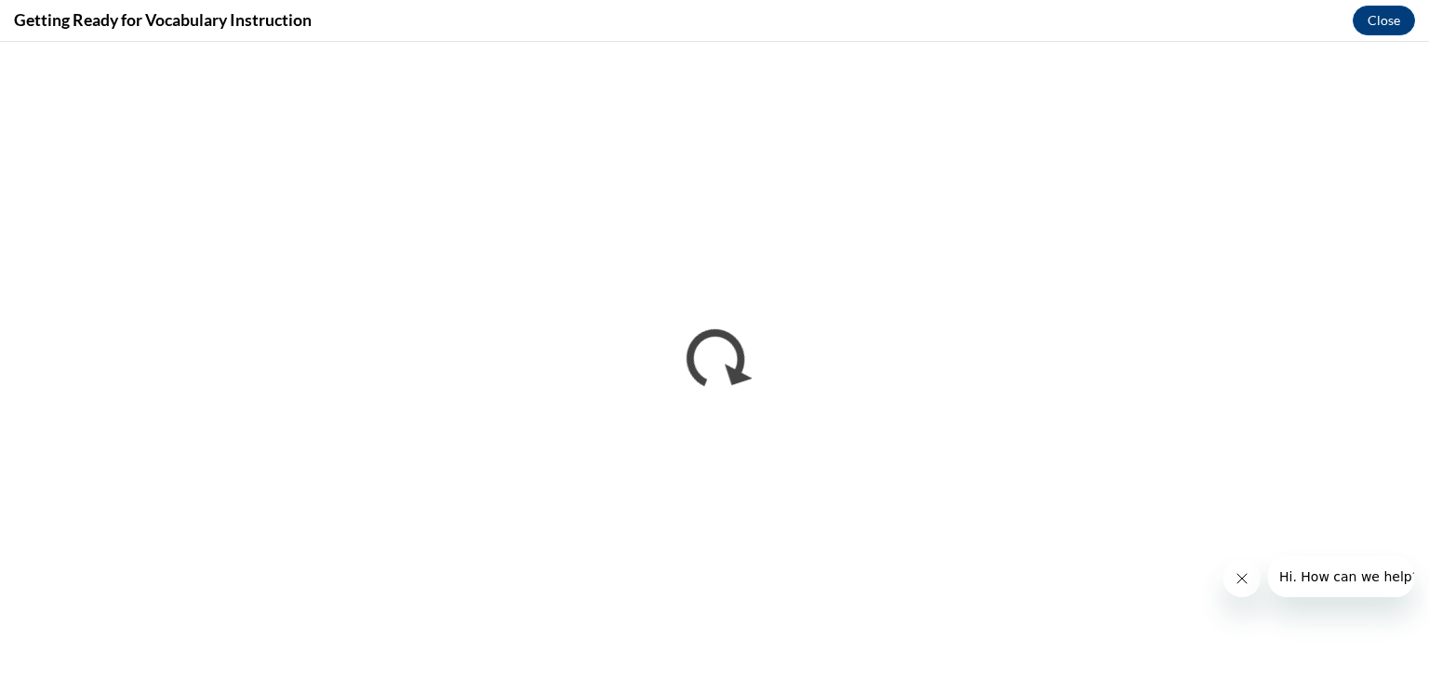
scroll to position [0, 0]
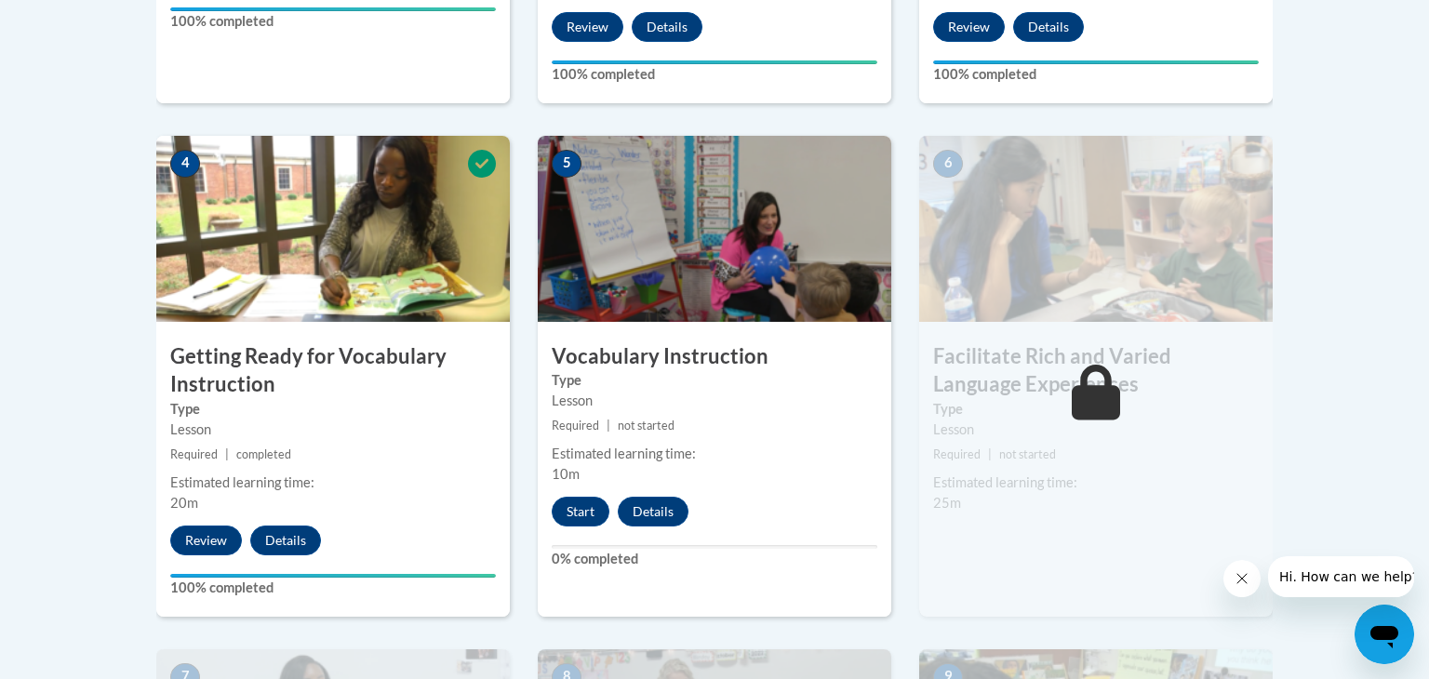
scroll to position [1034, 0]
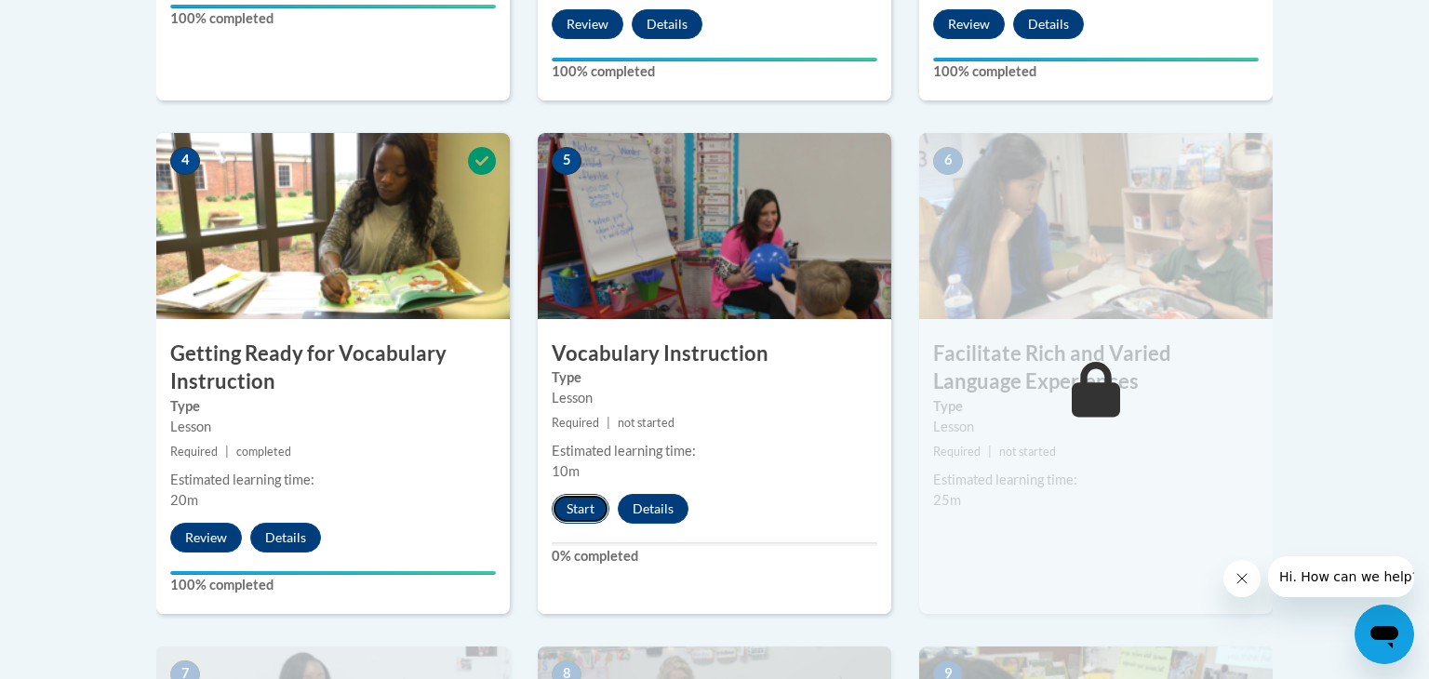
click at [577, 505] on button "Start" at bounding box center [581, 509] width 58 height 30
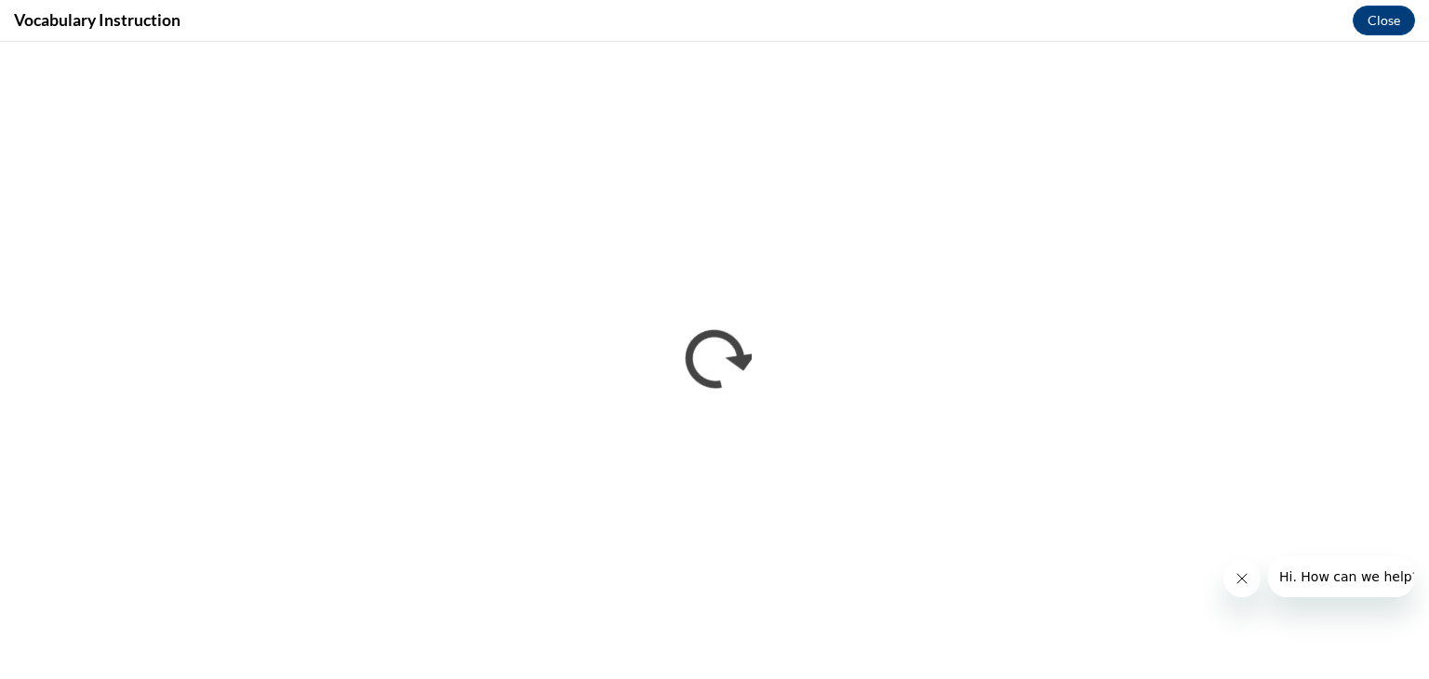
scroll to position [0, 0]
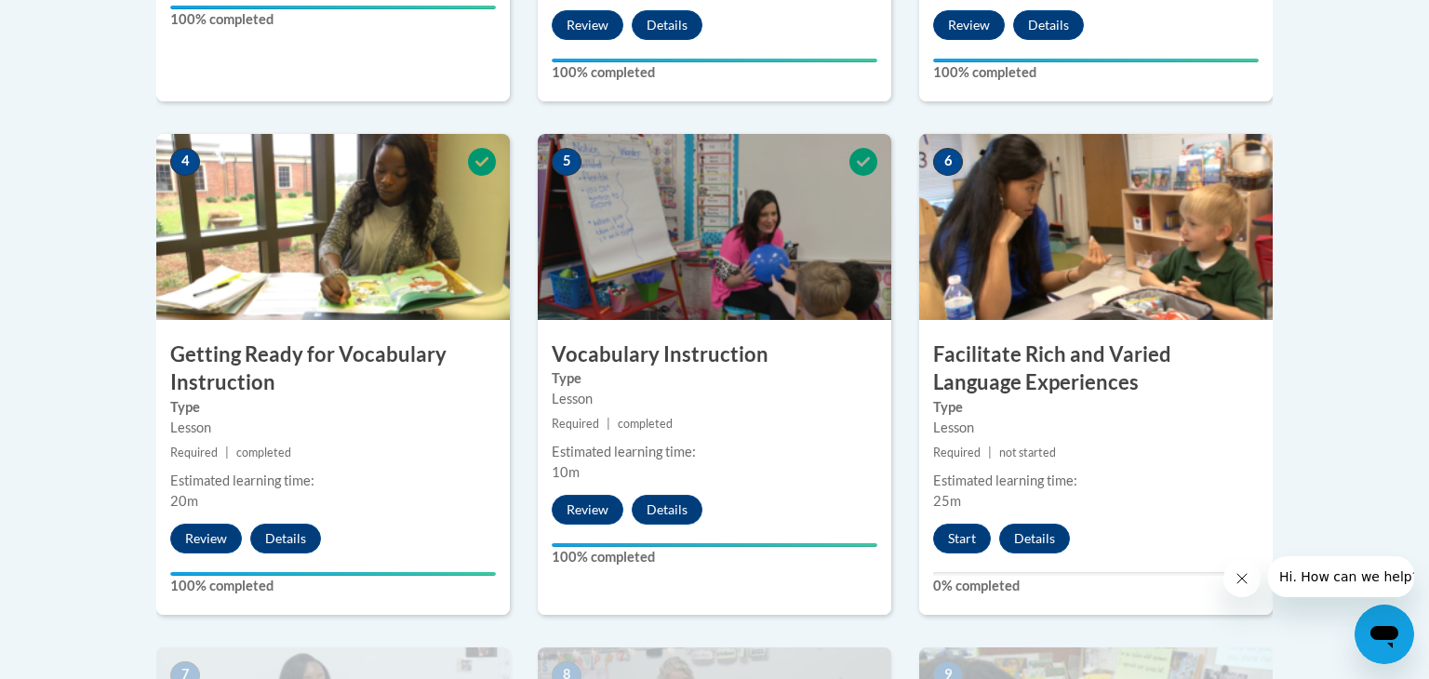
scroll to position [1035, 0]
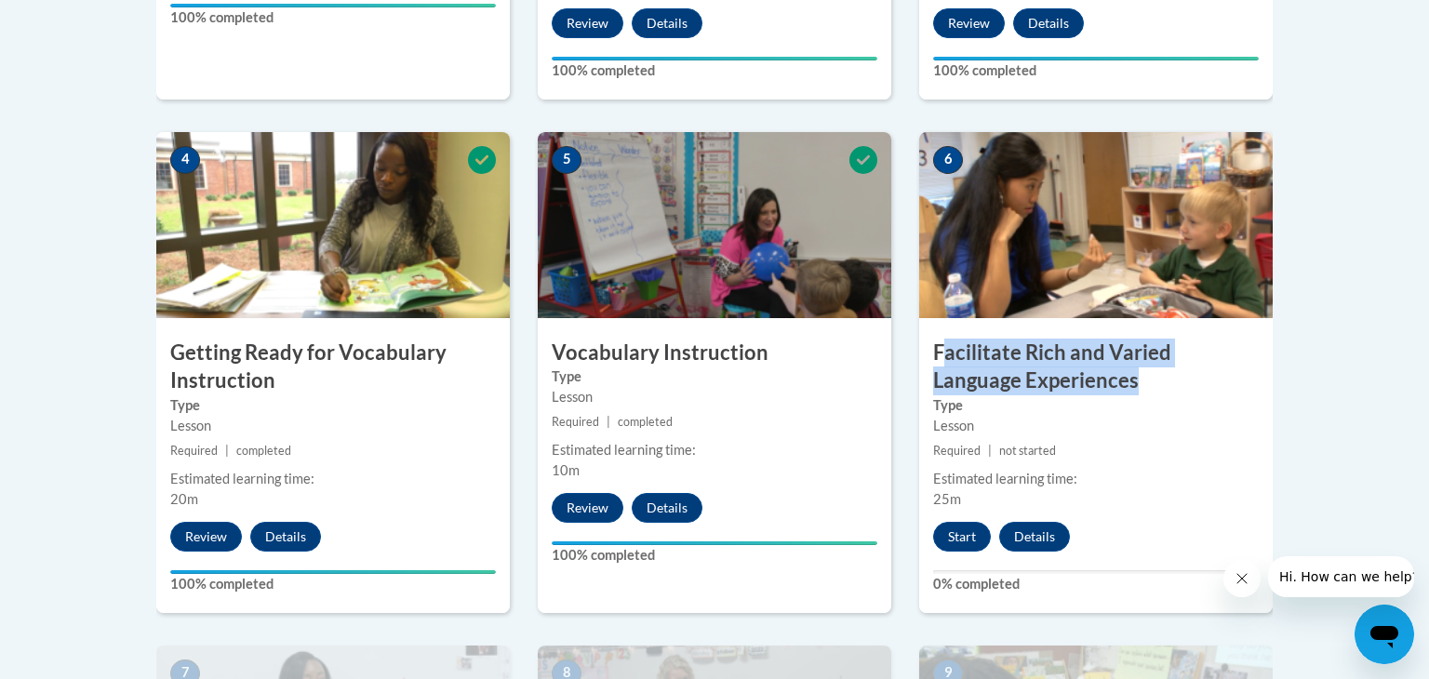
drag, startPoint x: 1063, startPoint y: 382, endPoint x: 934, endPoint y: 346, distance: 133.2
click at [940, 349] on h3 "Facilitate Rich and Varied Language Experiences" at bounding box center [1096, 368] width 354 height 58
click at [1062, 381] on h3 "Facilitate Rich and Varied Language Experiences" at bounding box center [1096, 368] width 354 height 58
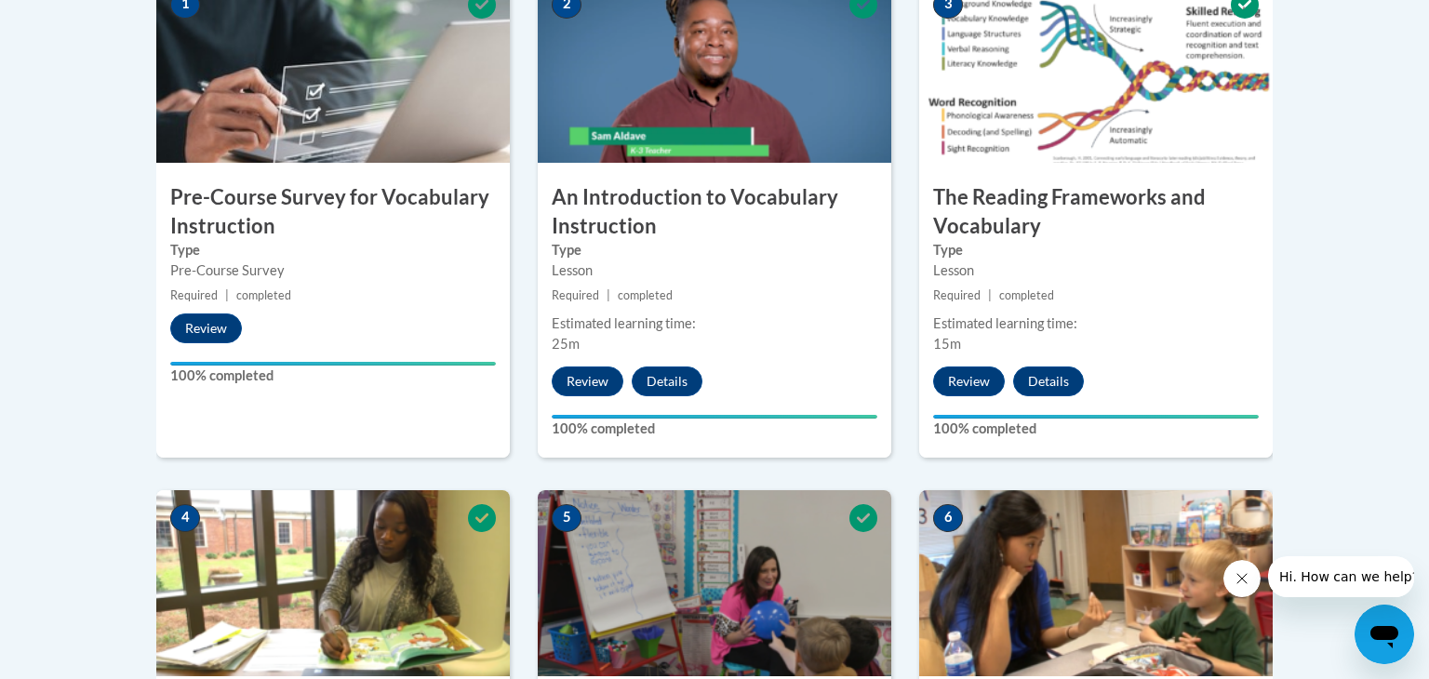
scroll to position [529, 0]
